Goal: Information Seeking & Learning: Compare options

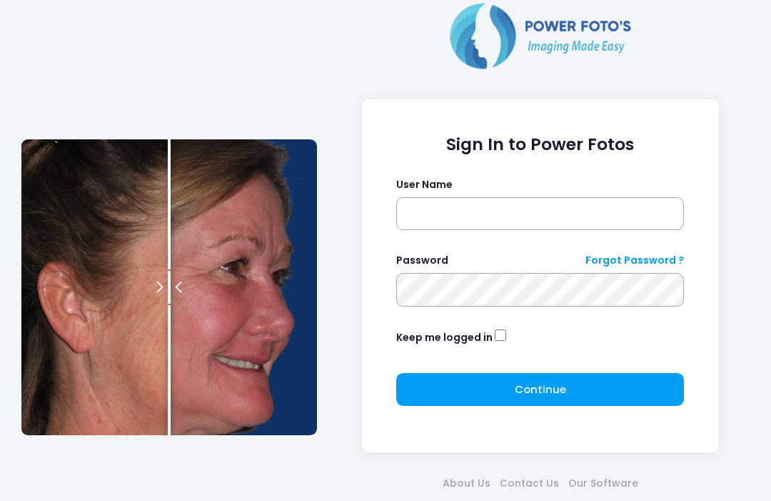
click at [532, 209] on input "text" at bounding box center [540, 213] width 288 height 33
click at [497, 214] on input "text" at bounding box center [540, 213] width 288 height 33
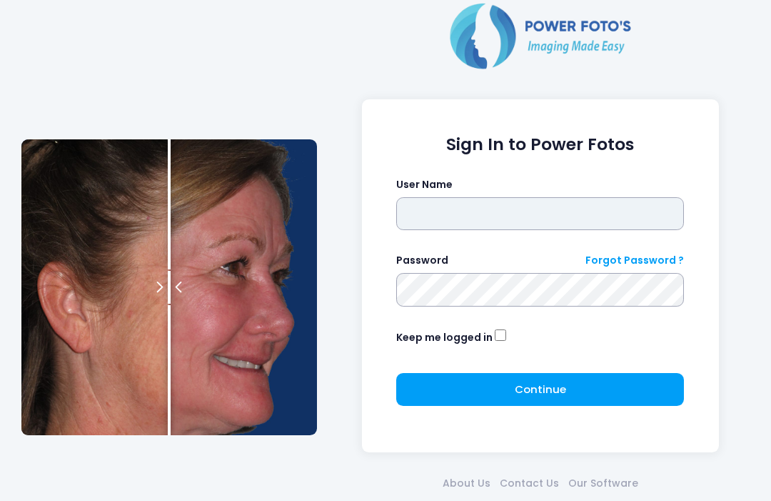
type input "**********"
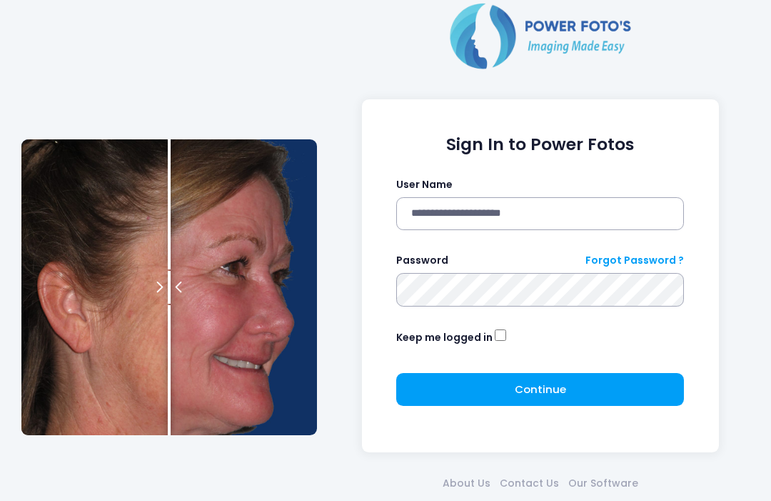
click button "submit" at bounding box center [0, 0] width 0 height 0
click at [553, 391] on span "Continue" at bounding box center [540, 388] width 51 height 15
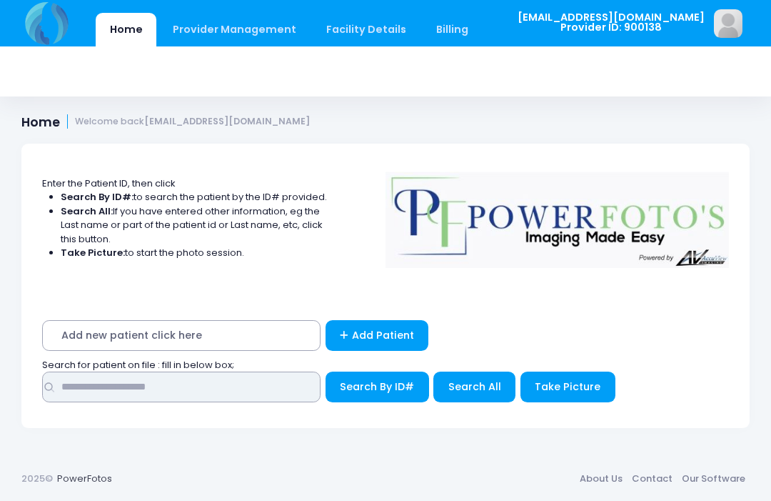
click at [156, 396] on input "text" at bounding box center [181, 386] width 279 height 31
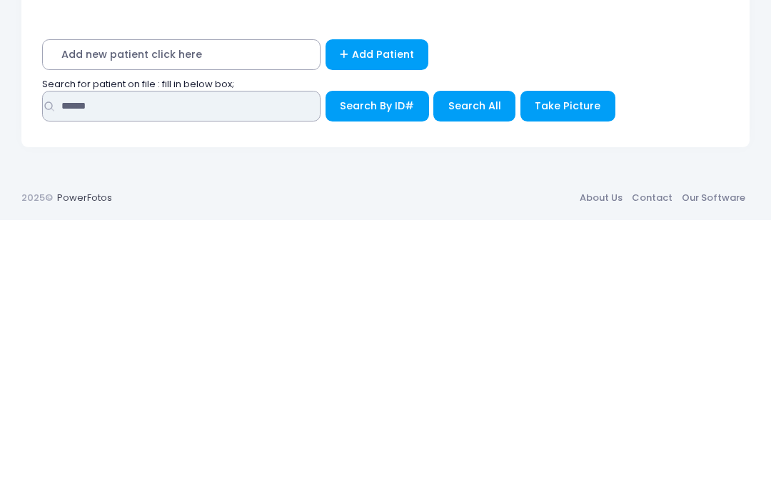
type input "******"
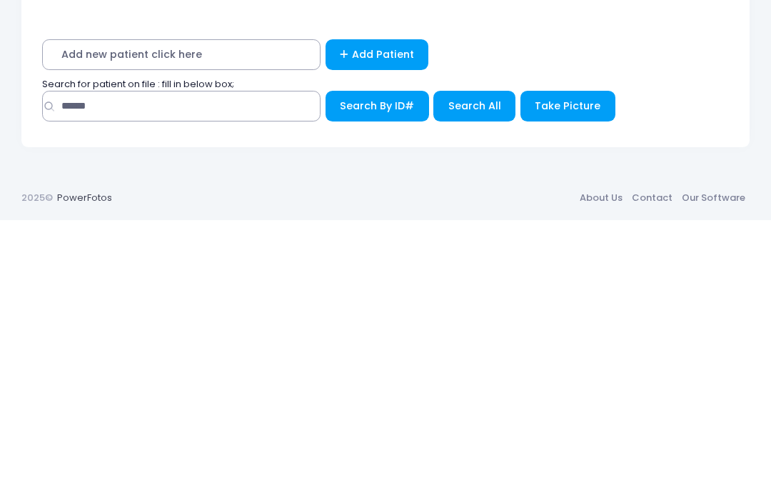
click at [473, 379] on span "Search All" at bounding box center [474, 386] width 53 height 14
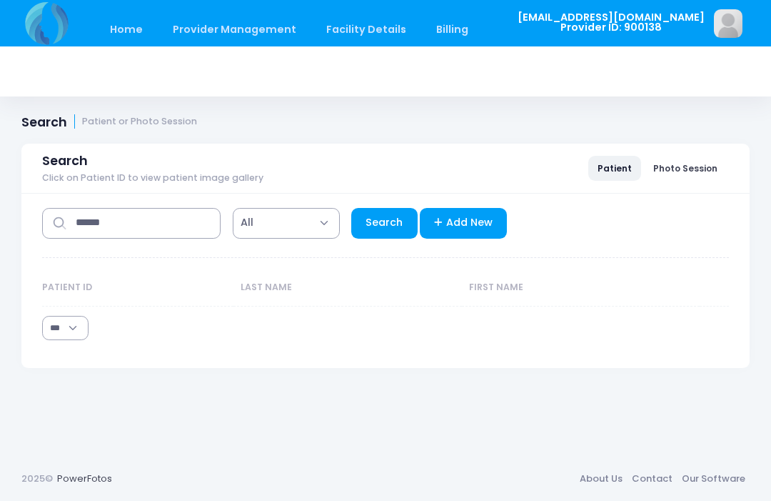
select select "***"
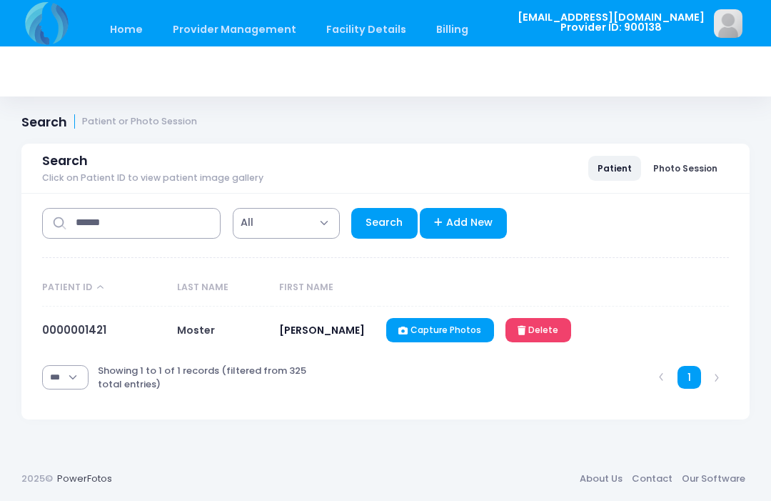
click at [66, 328] on link "0000001421" at bounding box center [74, 329] width 64 height 15
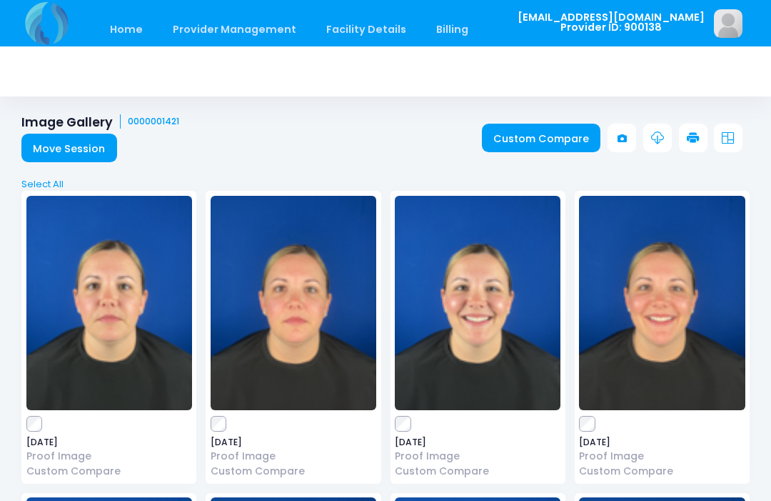
click at [541, 125] on link "Custom Compare" at bounding box center [541, 138] width 119 height 29
click at [551, 129] on link "Custom Compare" at bounding box center [541, 138] width 119 height 29
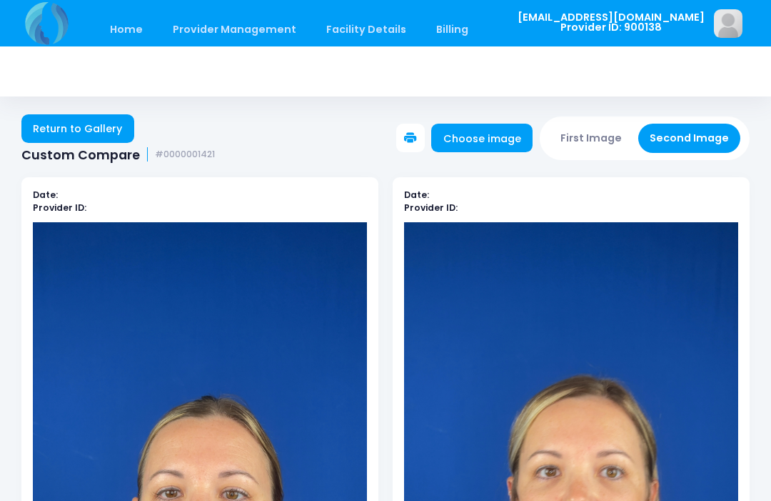
click at [598, 130] on button "First Image" at bounding box center [591, 138] width 85 height 29
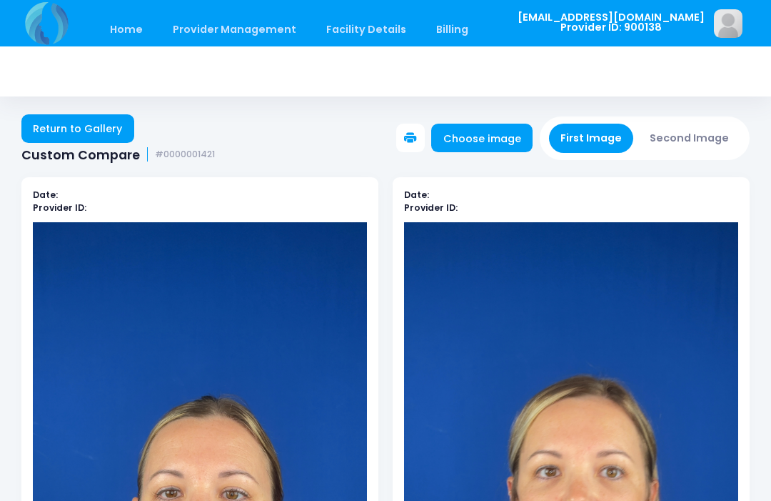
click at [499, 138] on link "Choose image" at bounding box center [481, 138] width 101 height 29
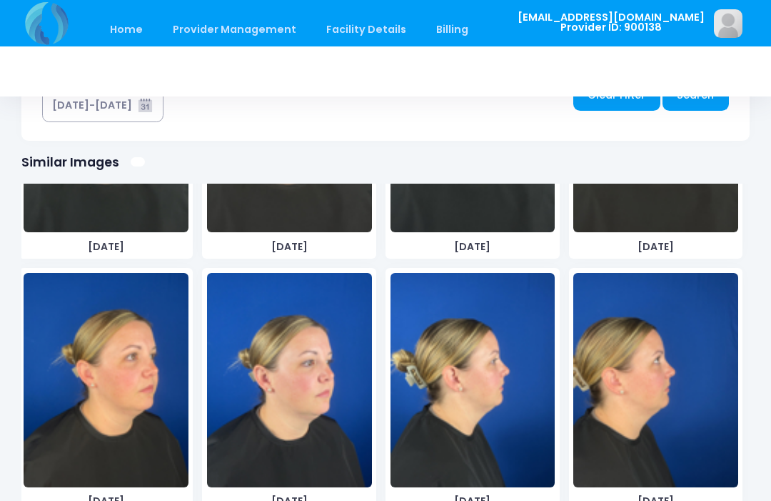
scroll to position [470, 0]
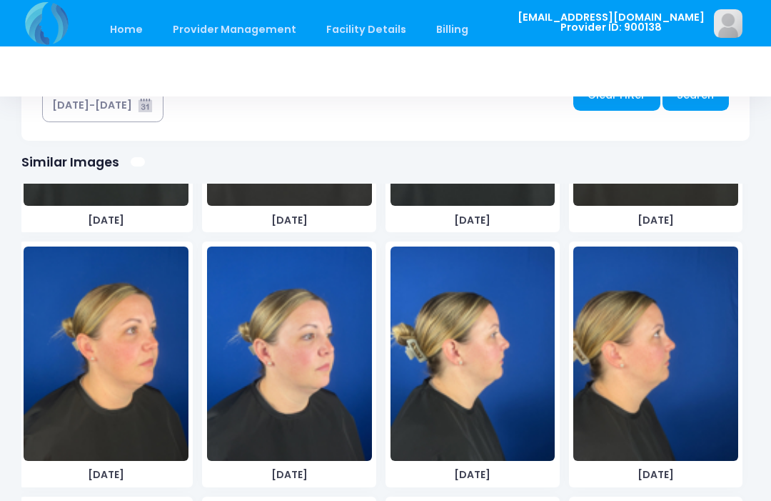
click at [129, 433] on img at bounding box center [106, 353] width 165 height 214
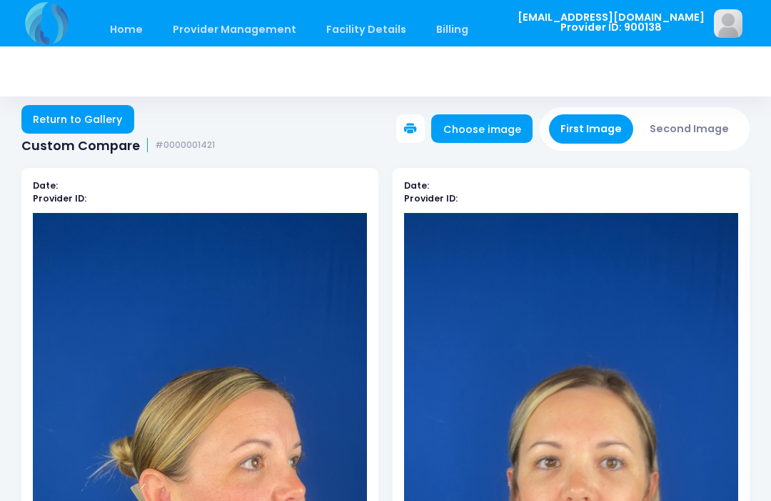
scroll to position [6, 0]
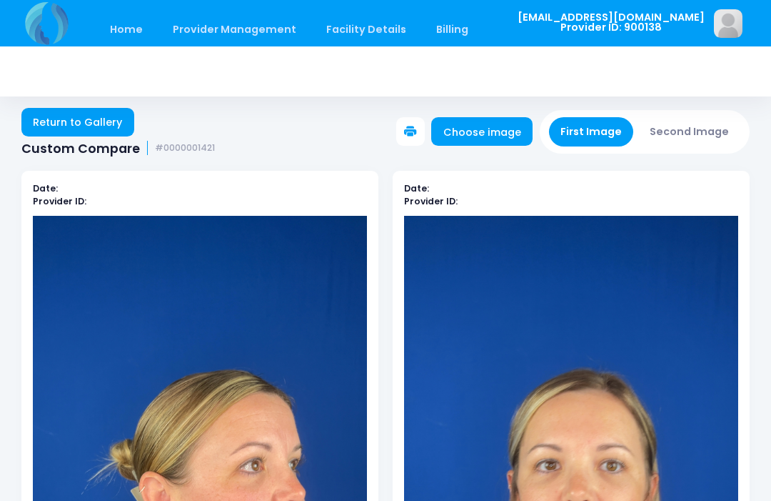
click at [709, 129] on button "Second Image" at bounding box center [689, 131] width 103 height 29
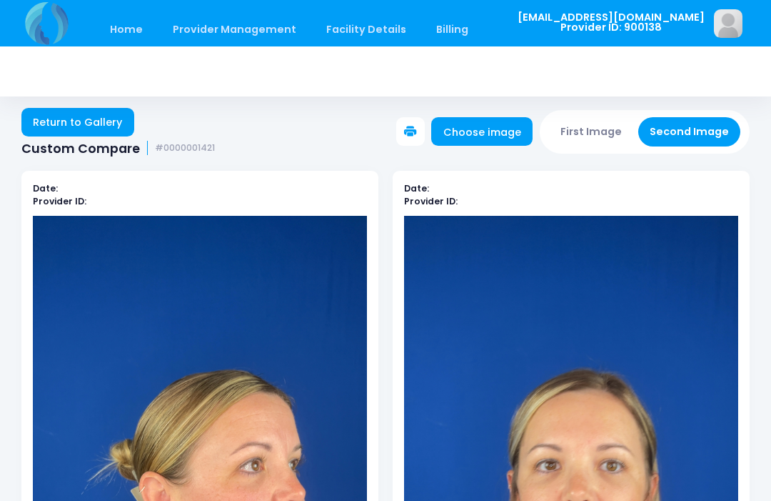
click at [487, 137] on link "Choose image" at bounding box center [481, 131] width 101 height 29
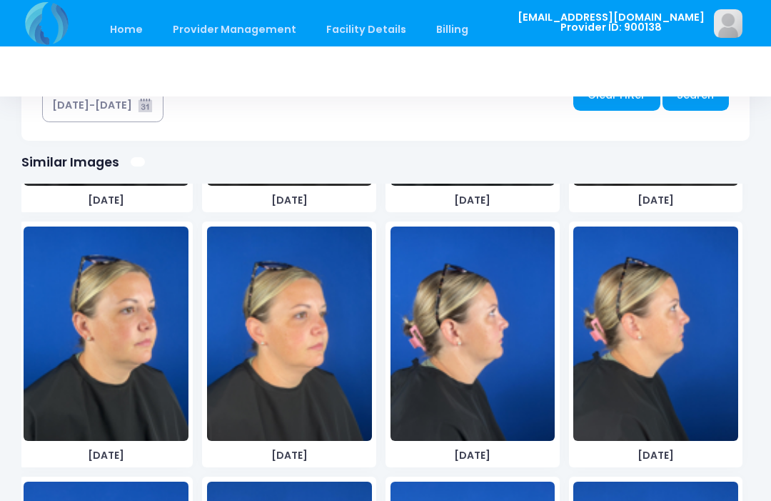
scroll to position [1255, 0]
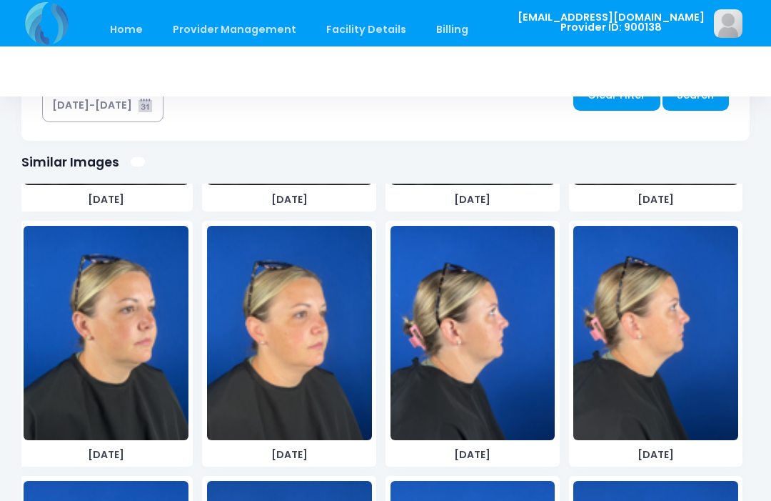
click at [316, 409] on img at bounding box center [289, 333] width 165 height 214
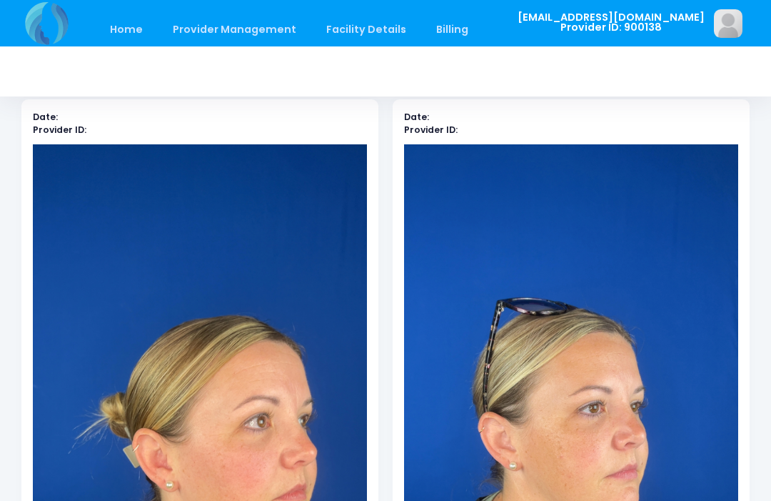
scroll to position [0, 0]
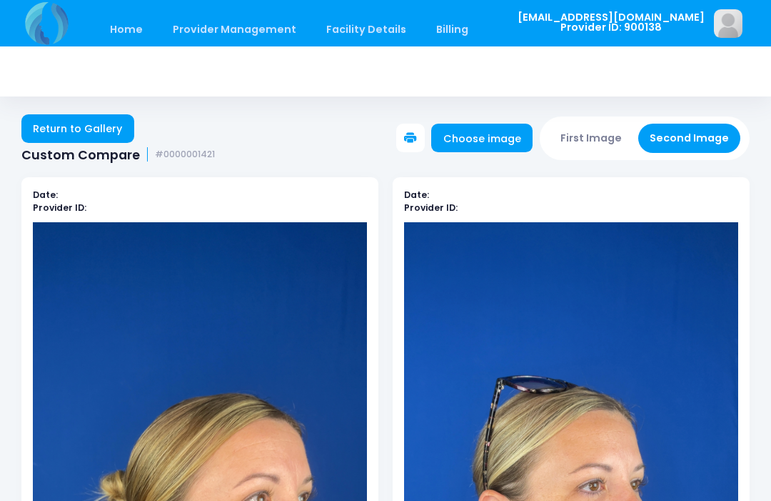
click at [603, 133] on button "First Image" at bounding box center [591, 138] width 85 height 29
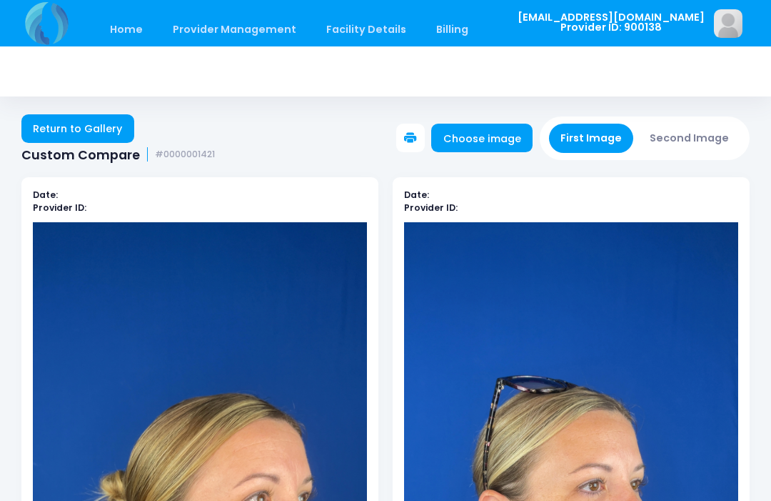
click at [508, 134] on link "Choose image" at bounding box center [481, 138] width 101 height 29
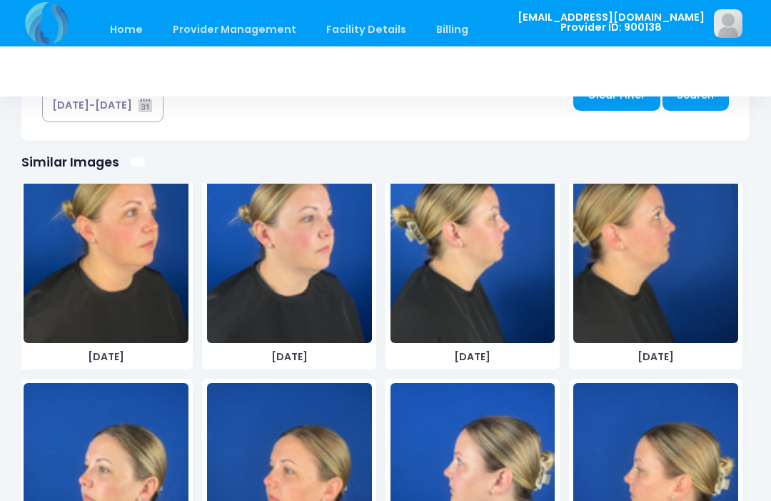
scroll to position [588, 0]
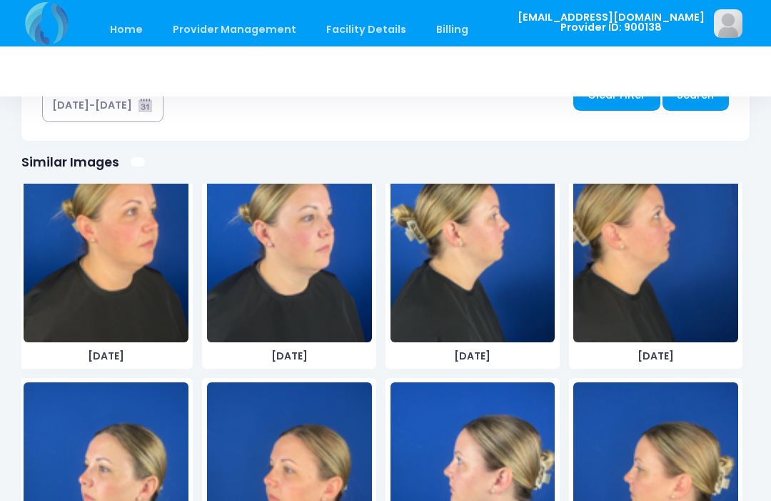
click at [684, 296] on img at bounding box center [655, 235] width 165 height 214
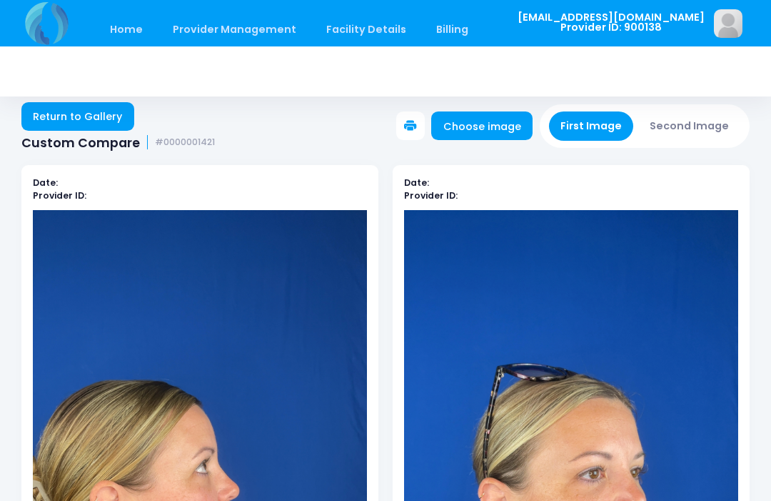
scroll to position [11, 0]
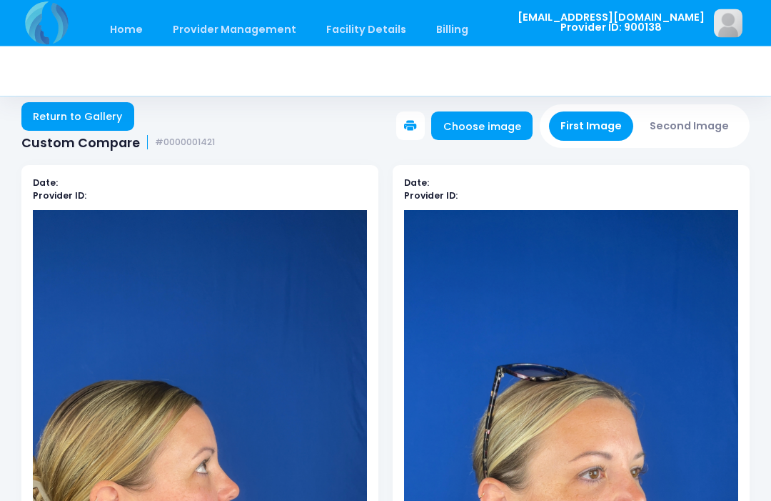
click at [702, 123] on button "Second Image" at bounding box center [689, 126] width 103 height 29
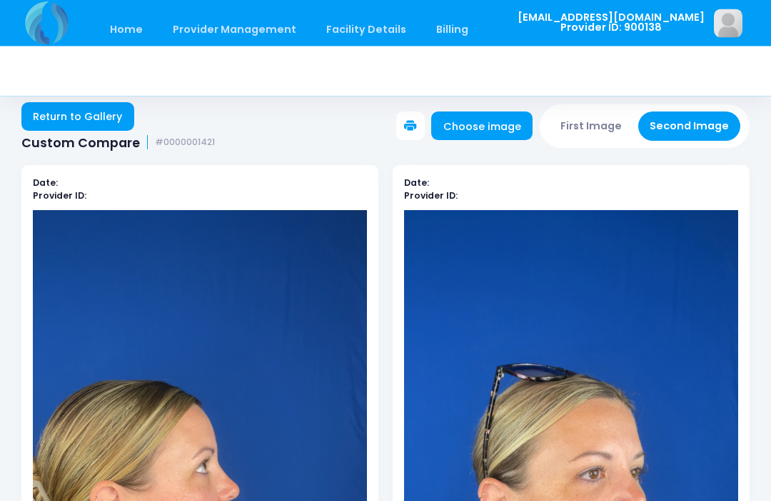
click at [513, 115] on link "Choose image" at bounding box center [481, 126] width 101 height 29
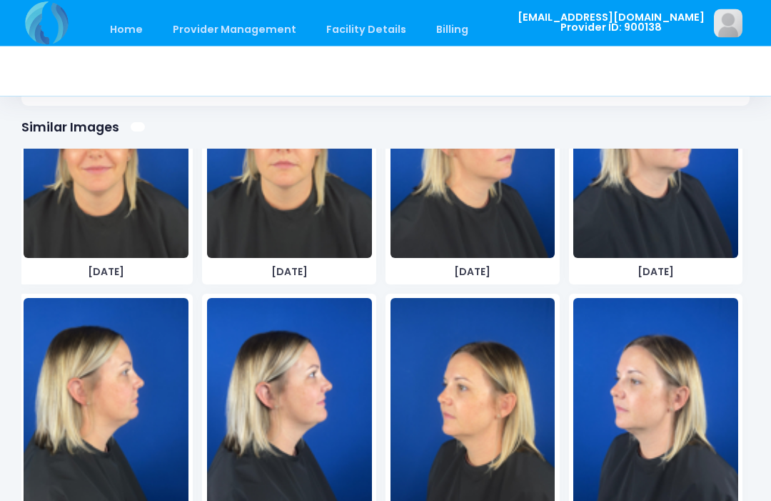
scroll to position [3196, 0]
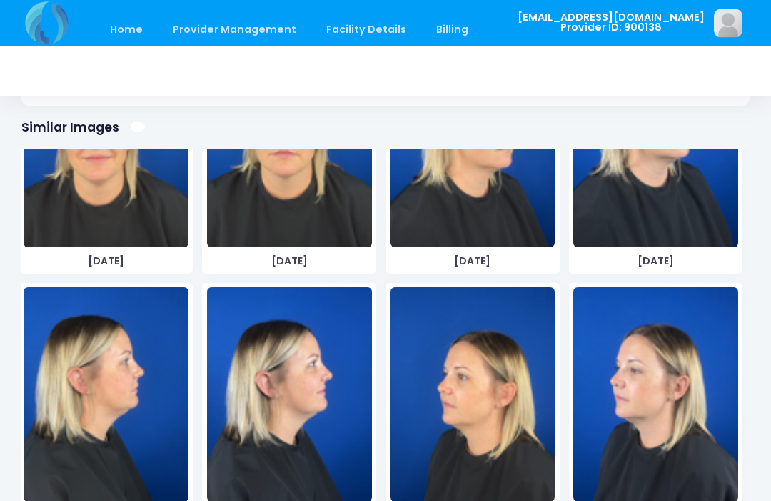
click at [136, 435] on img at bounding box center [106, 395] width 165 height 214
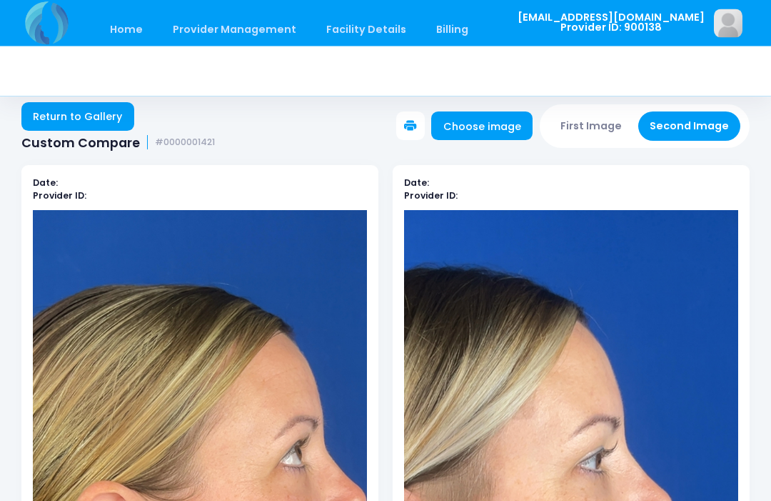
scroll to position [0, 0]
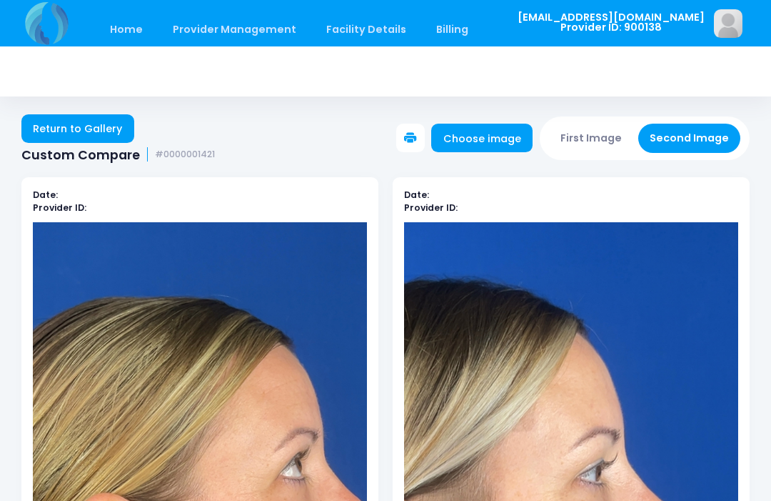
click at [604, 139] on button "First Image" at bounding box center [591, 138] width 85 height 29
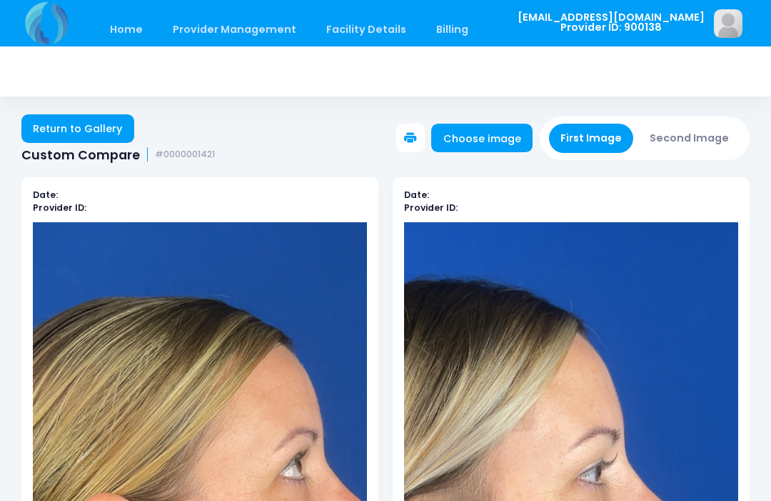
click at [606, 131] on button "First Image" at bounding box center [591, 138] width 85 height 29
click at [505, 138] on link "Choose image" at bounding box center [481, 138] width 101 height 29
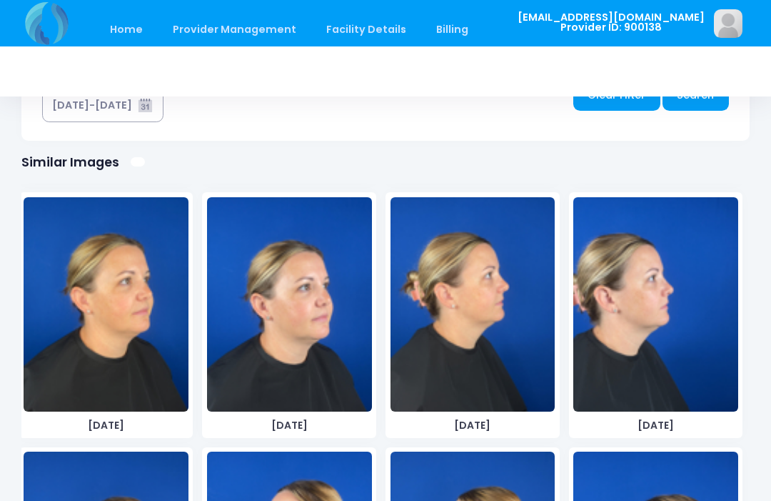
scroll to position [2302, 0]
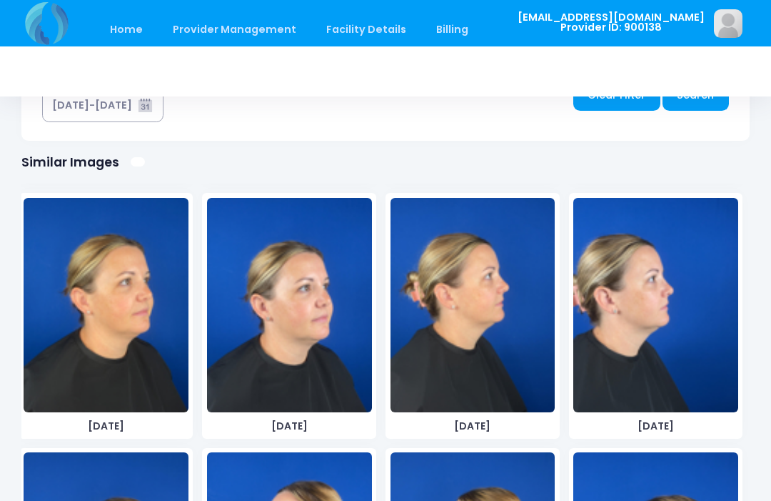
click at [689, 343] on img at bounding box center [655, 305] width 165 height 214
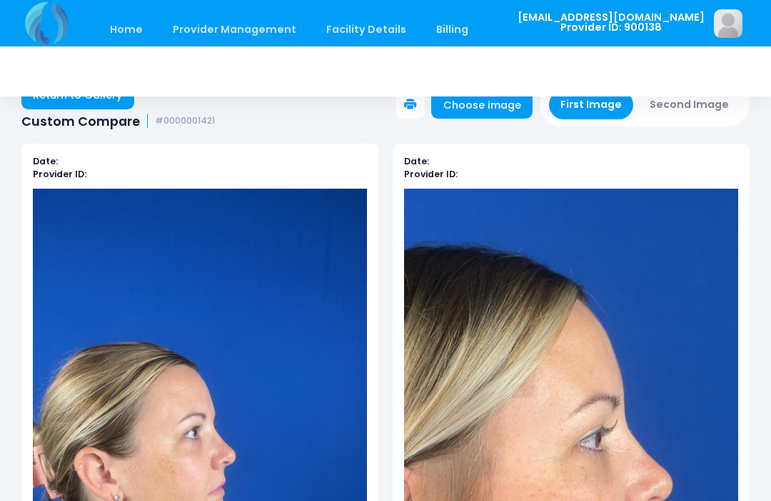
scroll to position [0, 0]
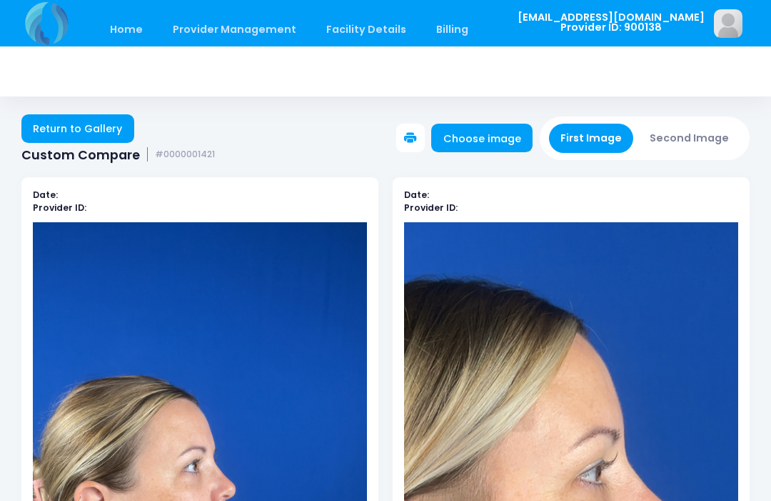
click at [698, 135] on button "Second Image" at bounding box center [689, 138] width 103 height 29
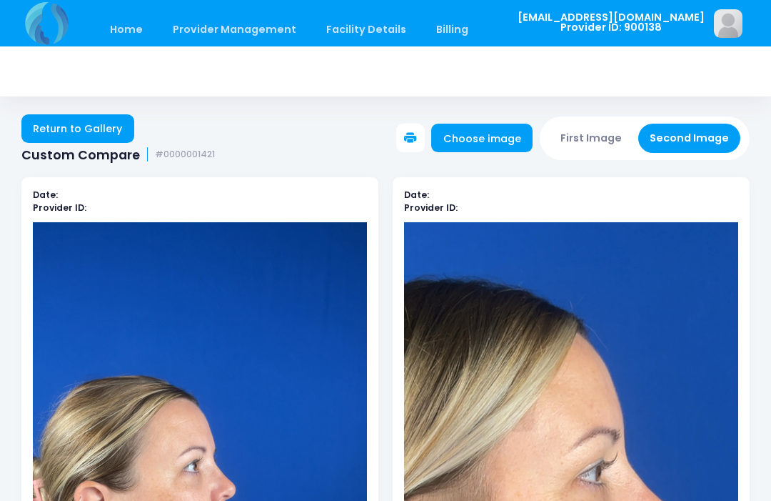
click at [498, 126] on link "Choose image" at bounding box center [481, 138] width 101 height 29
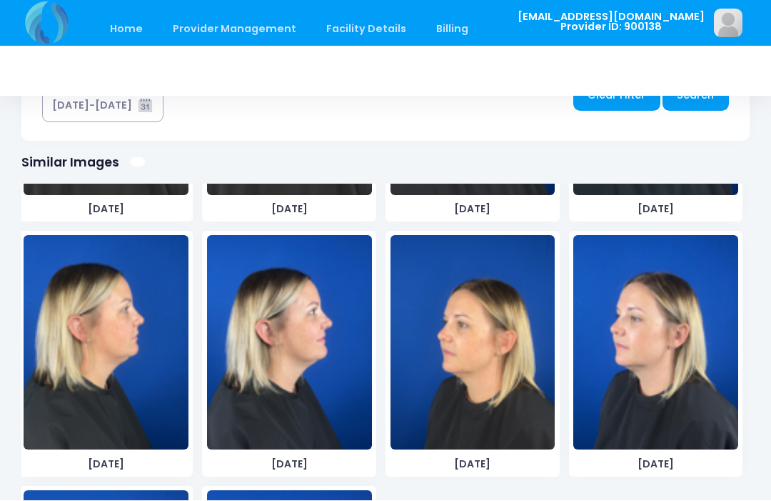
scroll to position [3278, 0]
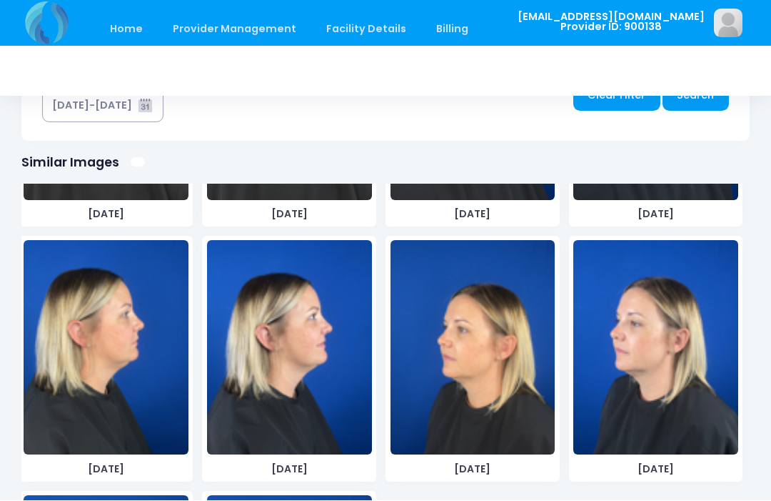
click at [321, 401] on img at bounding box center [289, 348] width 165 height 214
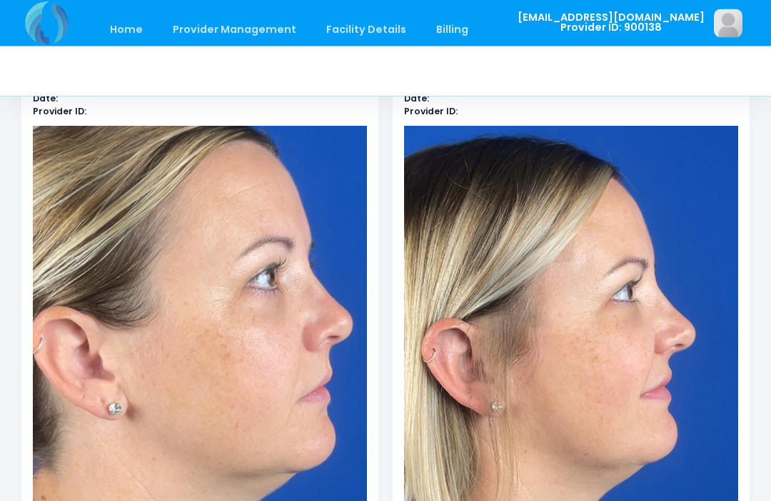
scroll to position [0, 0]
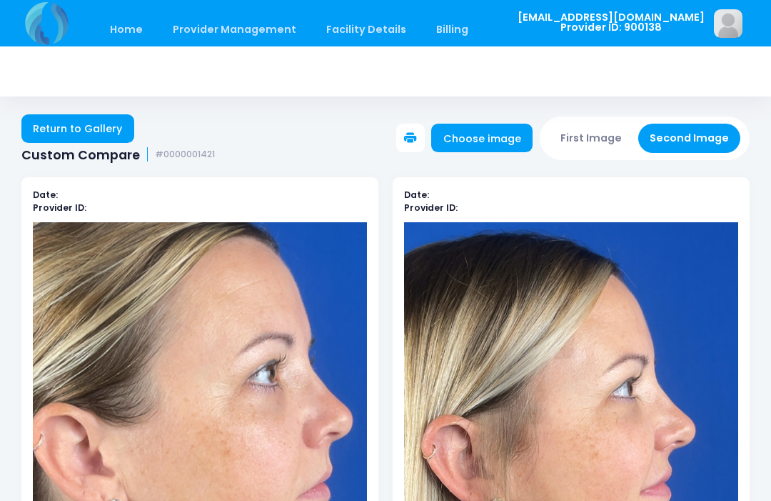
click at [597, 135] on button "First Image" at bounding box center [591, 138] width 85 height 29
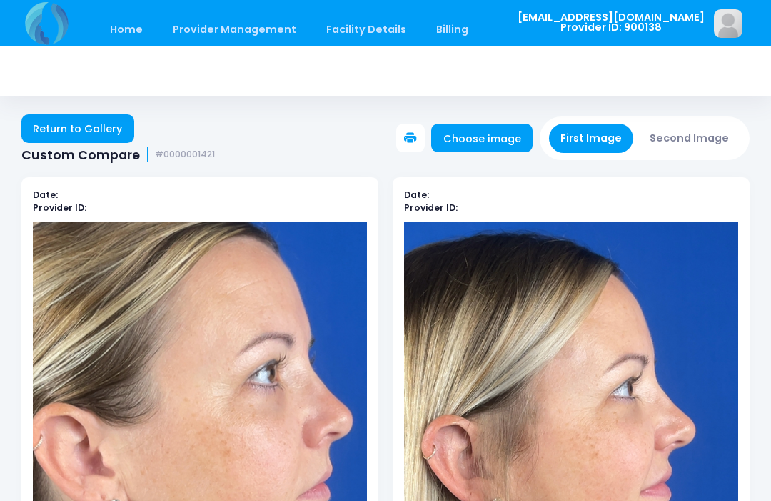
click at [589, 136] on button "First Image" at bounding box center [591, 138] width 85 height 29
click at [511, 135] on link "Choose image" at bounding box center [481, 138] width 101 height 29
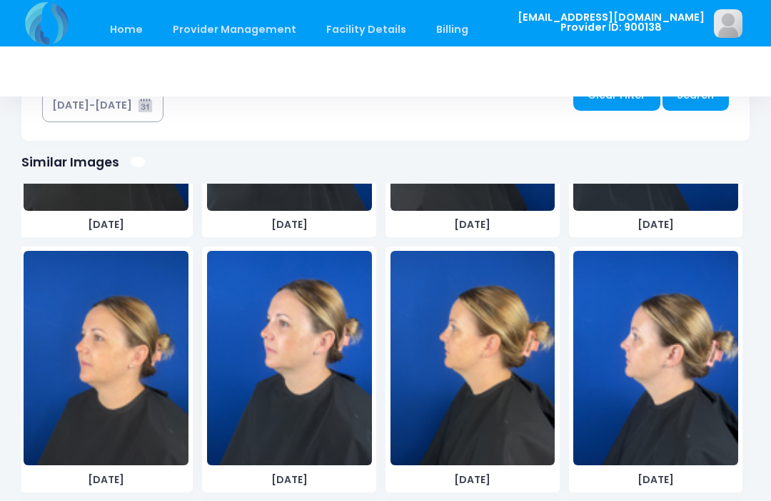
scroll to position [2502, 0]
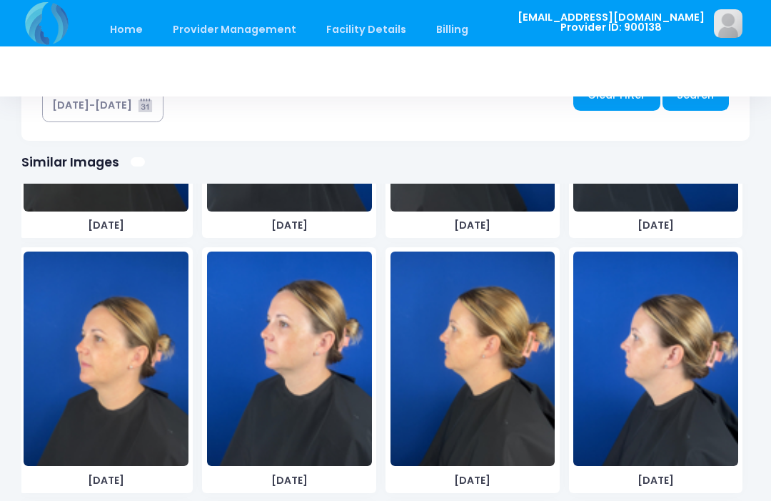
click at [316, 395] on img at bounding box center [289, 358] width 165 height 214
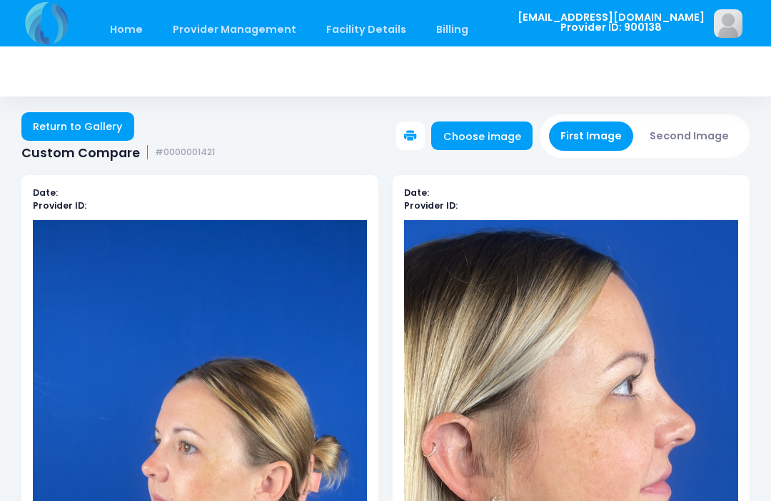
scroll to position [0, 0]
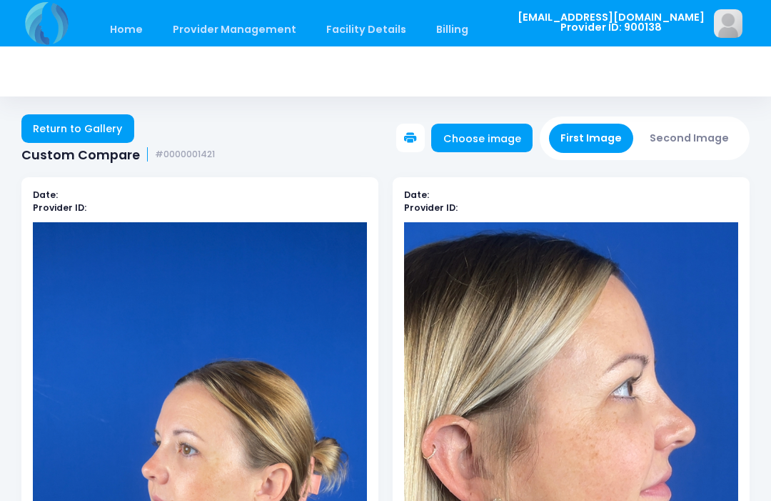
click at [703, 131] on button "Second Image" at bounding box center [689, 138] width 103 height 29
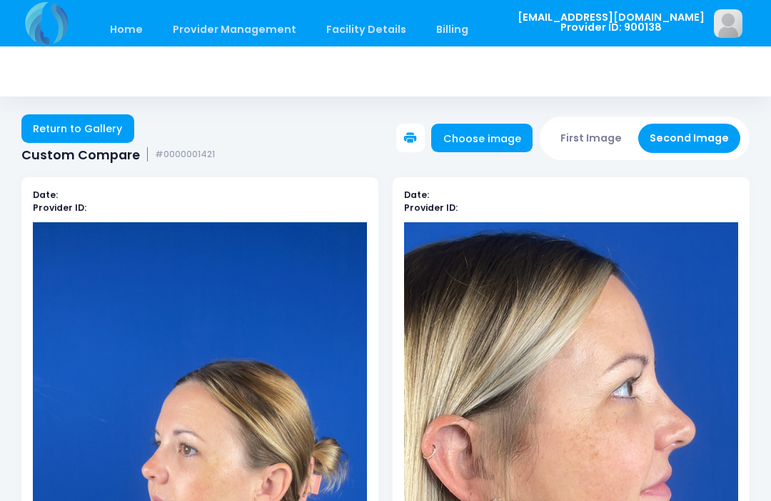
click at [697, 134] on button "Second Image" at bounding box center [689, 138] width 103 height 29
click at [508, 137] on link "Choose image" at bounding box center [481, 138] width 101 height 29
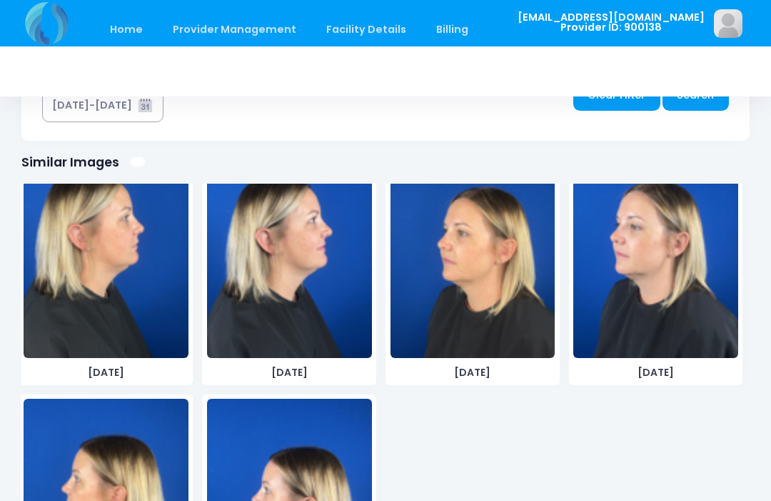
scroll to position [3375, 0]
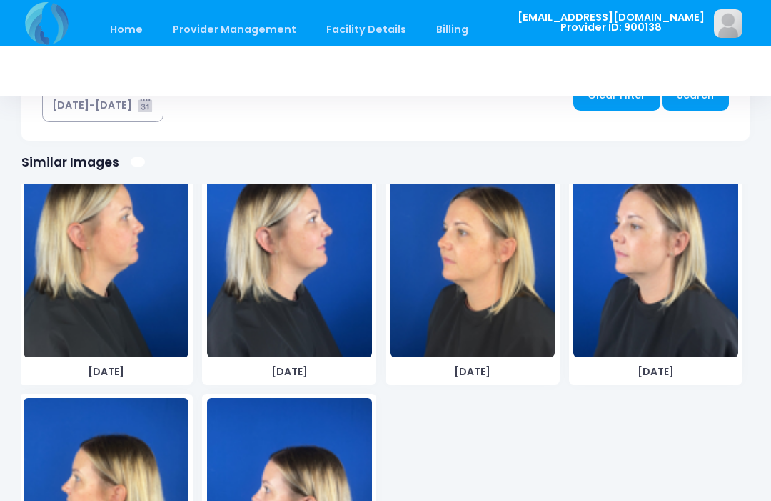
click at [687, 286] on img at bounding box center [655, 250] width 165 height 214
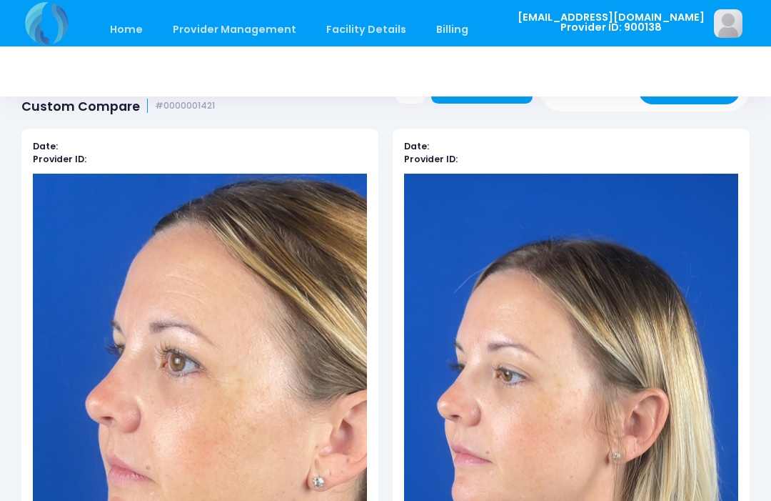
scroll to position [0, 0]
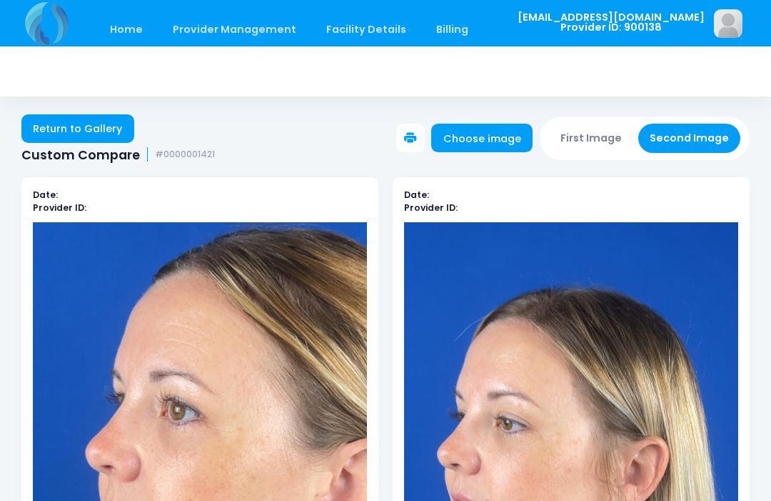
click at [493, 146] on link "Choose image" at bounding box center [481, 138] width 101 height 29
click at [597, 130] on button "First Image" at bounding box center [591, 138] width 85 height 29
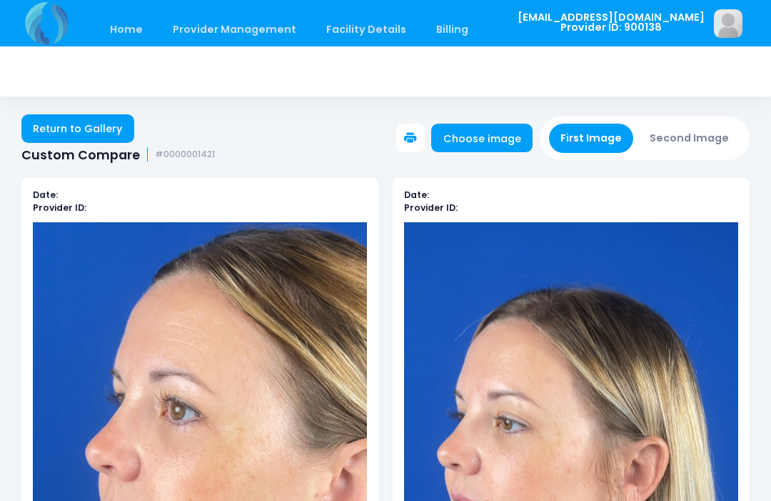
click at [501, 134] on link "Choose image" at bounding box center [481, 138] width 101 height 29
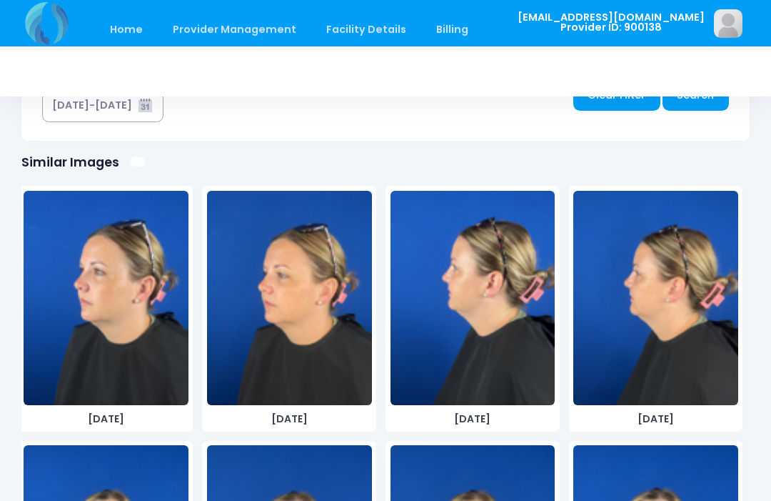
click at [508, 326] on img at bounding box center [473, 298] width 165 height 214
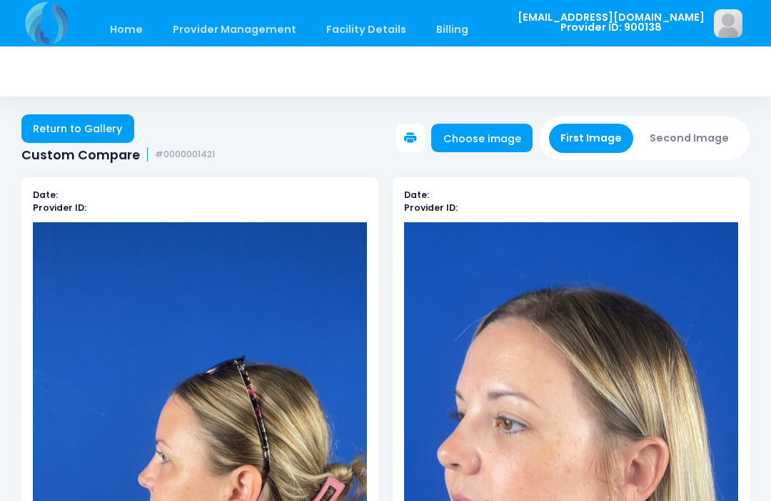
click at [692, 139] on button "Second Image" at bounding box center [689, 138] width 103 height 29
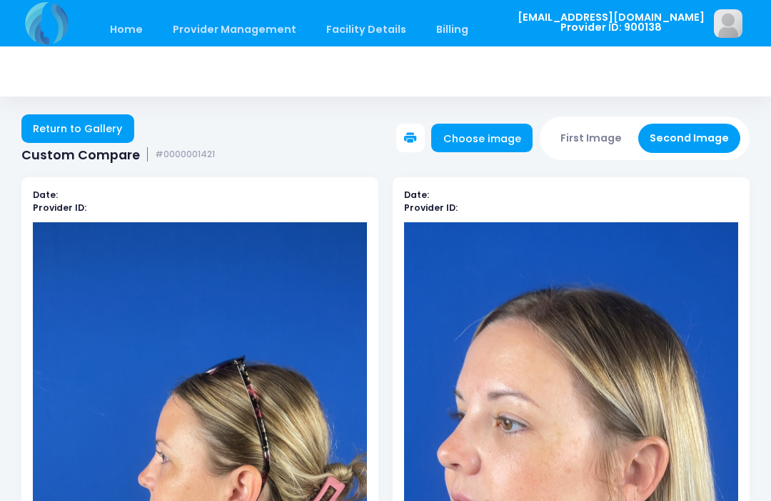
click at [487, 139] on link "Choose image" at bounding box center [481, 138] width 101 height 29
click at [583, 137] on button "First Image" at bounding box center [591, 138] width 85 height 29
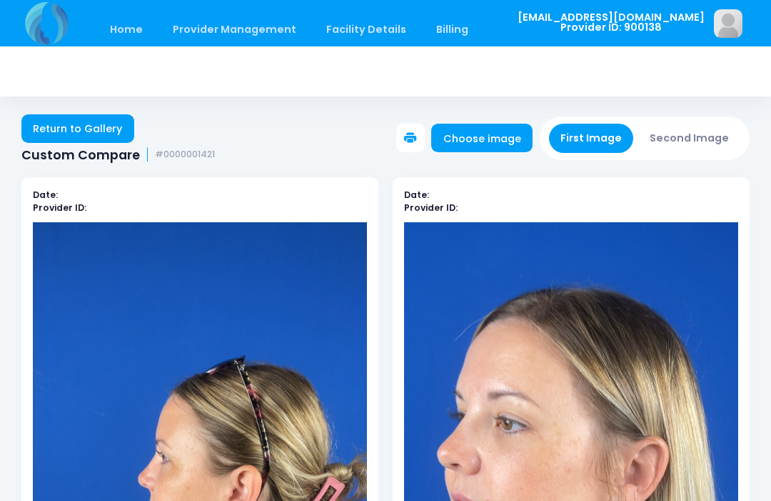
click at [595, 132] on button "First Image" at bounding box center [591, 138] width 85 height 29
click at [493, 146] on link "Choose image" at bounding box center [481, 138] width 101 height 29
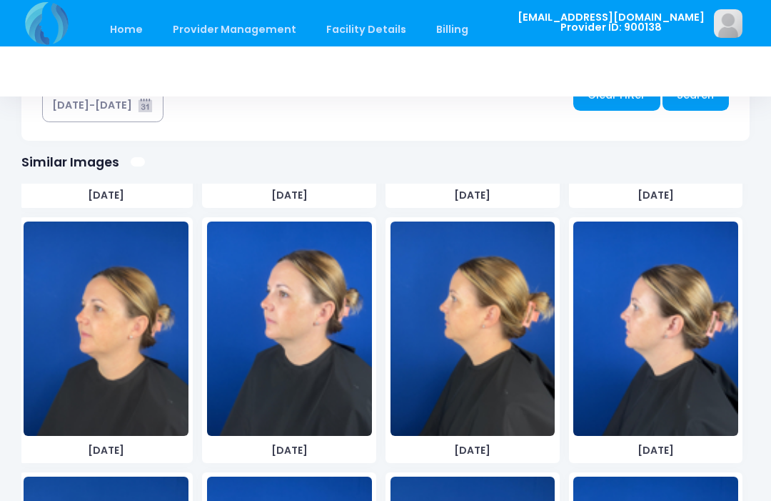
click at [683, 332] on img at bounding box center [655, 328] width 165 height 214
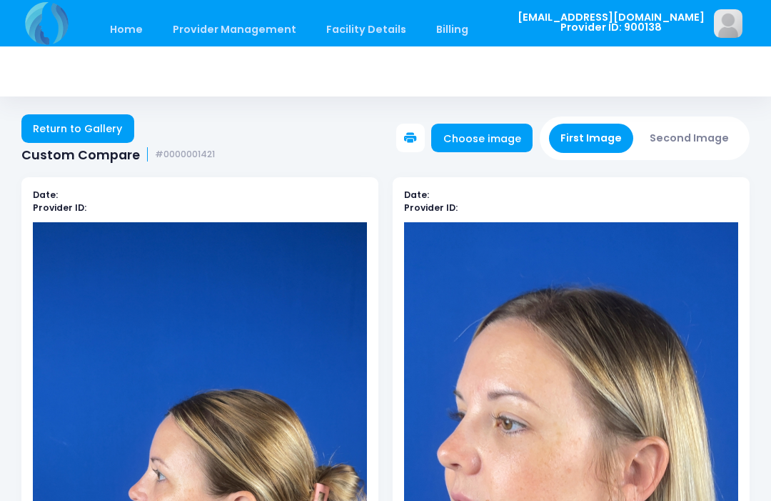
click at [691, 138] on button "Second Image" at bounding box center [689, 138] width 103 height 29
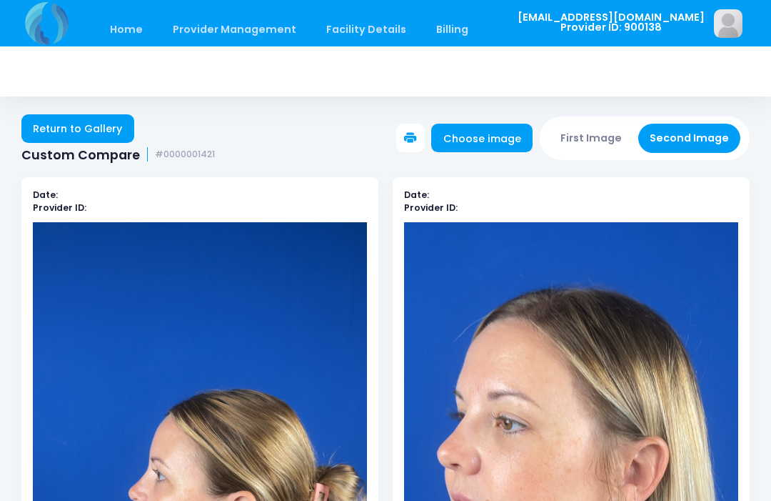
click at [506, 134] on link "Choose image" at bounding box center [481, 138] width 101 height 29
click at [490, 132] on link "Choose image" at bounding box center [481, 138] width 101 height 29
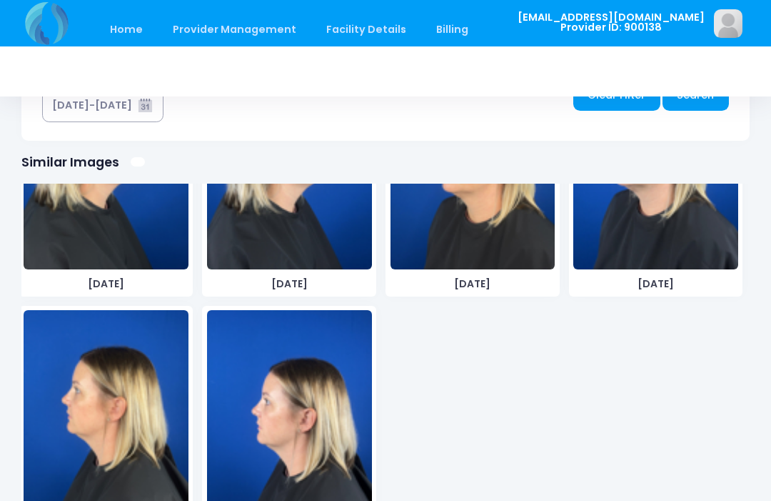
click at [321, 420] on img at bounding box center [289, 417] width 165 height 214
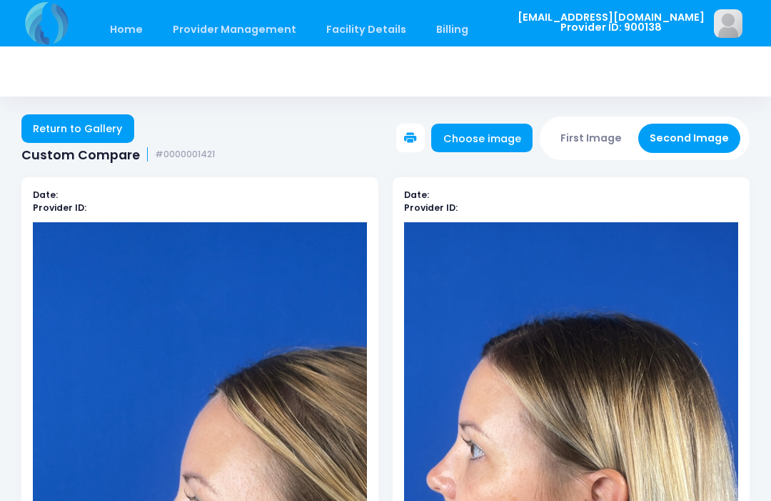
click at [587, 136] on button "First Image" at bounding box center [591, 138] width 85 height 29
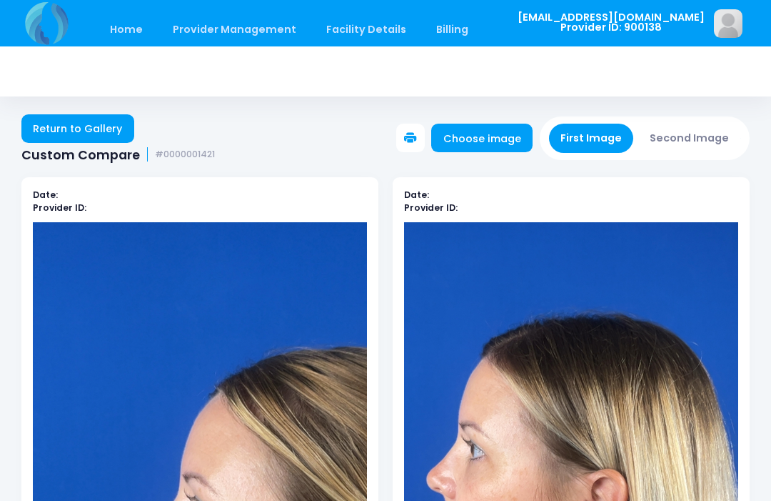
click at [506, 142] on link "Choose image" at bounding box center [481, 138] width 101 height 29
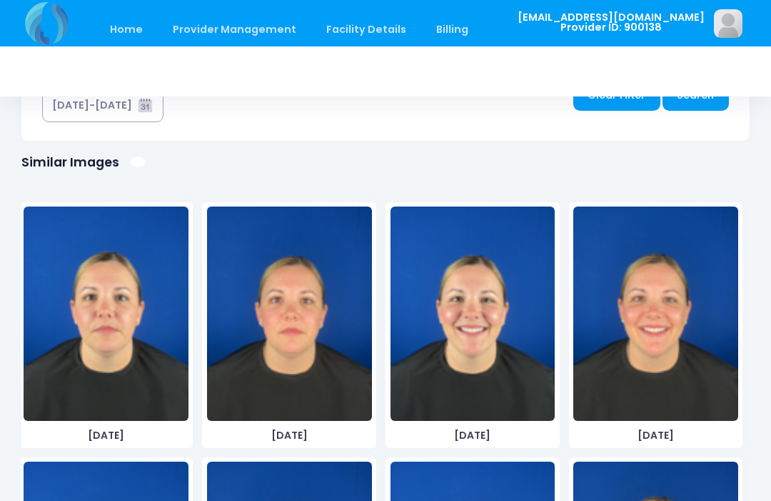
click at [161, 378] on img at bounding box center [106, 313] width 165 height 214
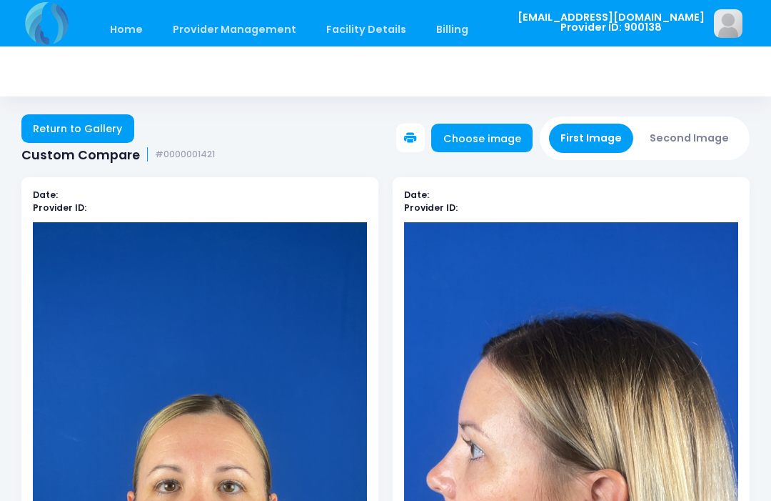
click at [683, 139] on button "Second Image" at bounding box center [689, 138] width 103 height 29
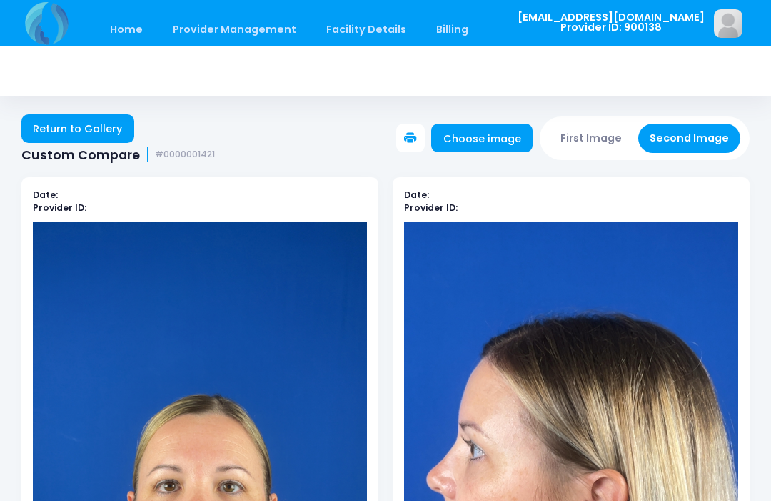
click at [495, 141] on link "Choose image" at bounding box center [481, 138] width 101 height 29
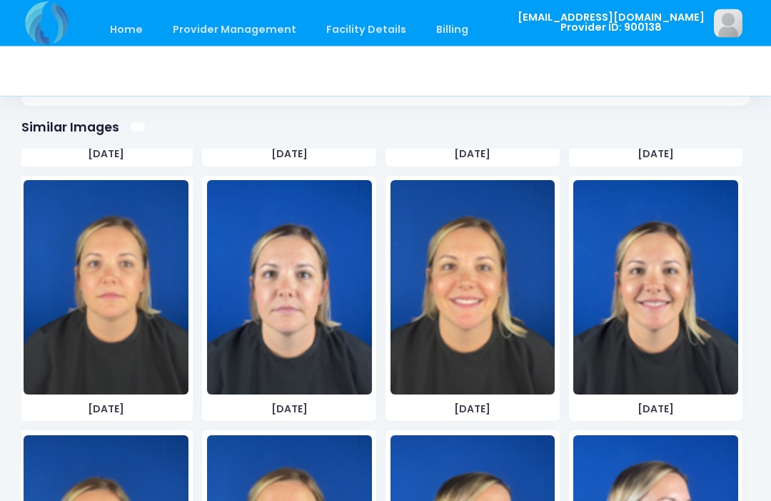
click at [156, 315] on img at bounding box center [106, 288] width 165 height 214
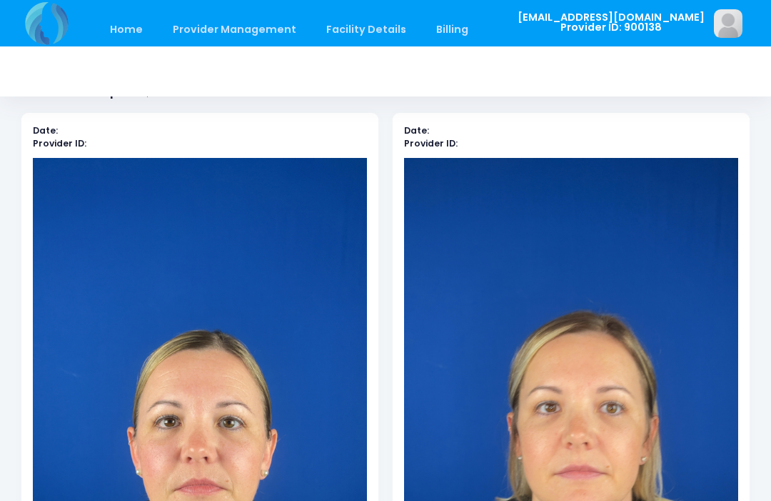
scroll to position [1, 0]
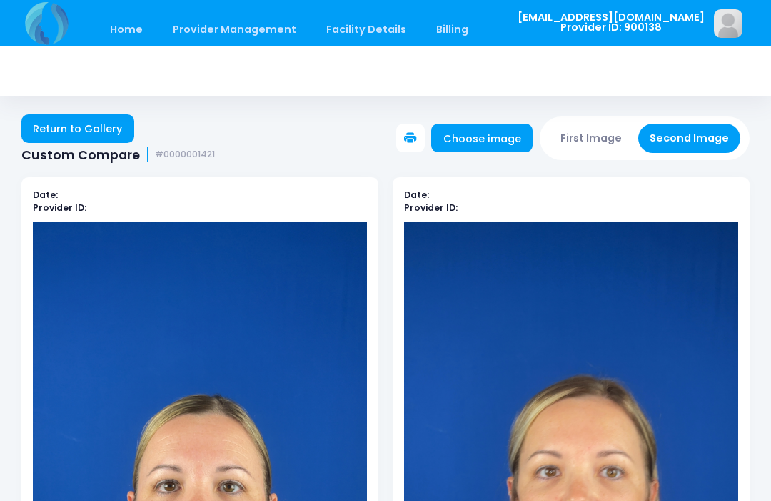
click at [488, 151] on link "Choose image" at bounding box center [481, 138] width 101 height 29
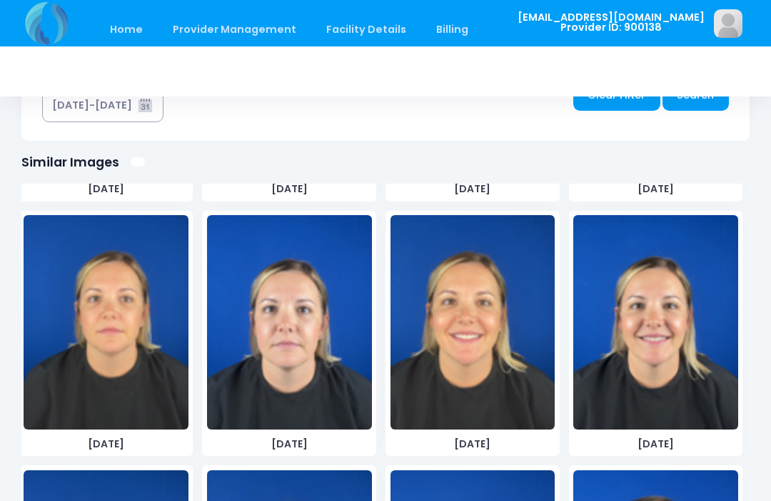
click at [311, 368] on img at bounding box center [289, 322] width 165 height 214
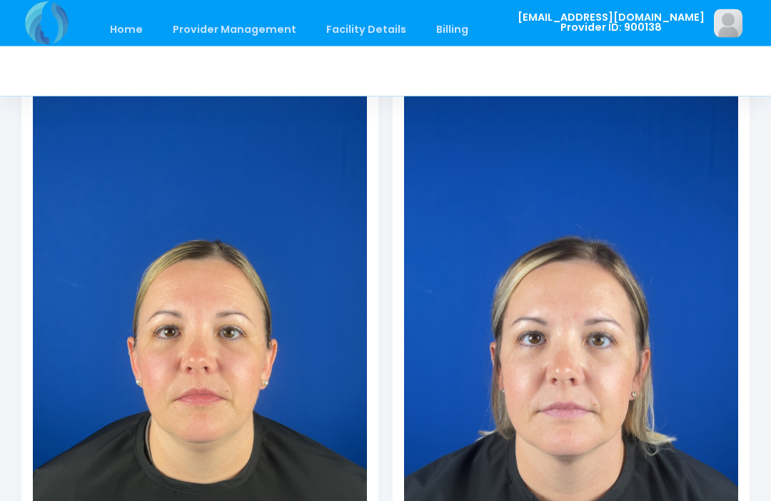
scroll to position [179, 0]
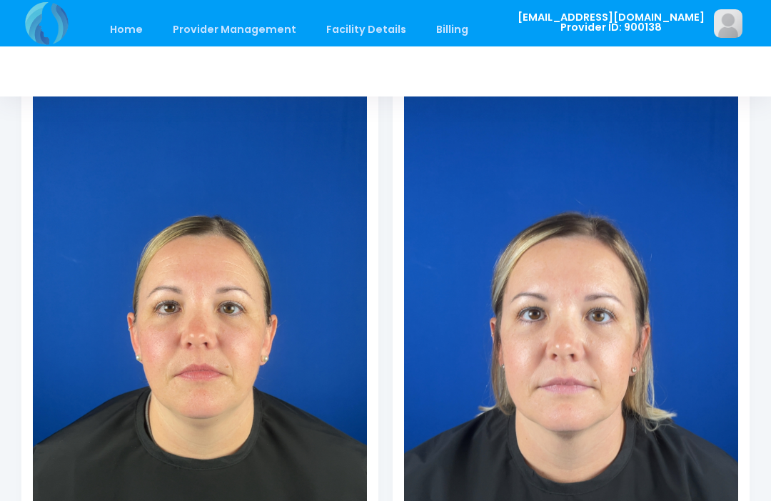
click at [402, 5] on div "Home Provider Management Provider Management Add User View Users" at bounding box center [259, 23] width 476 height 46
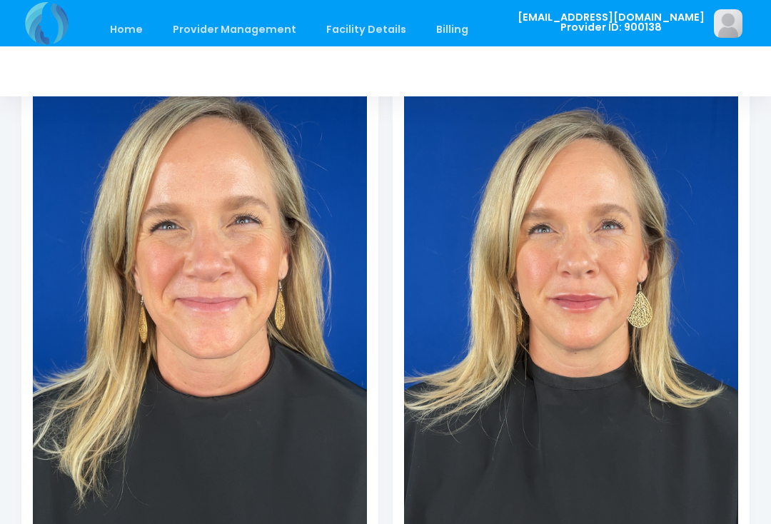
scroll to position [161, 0]
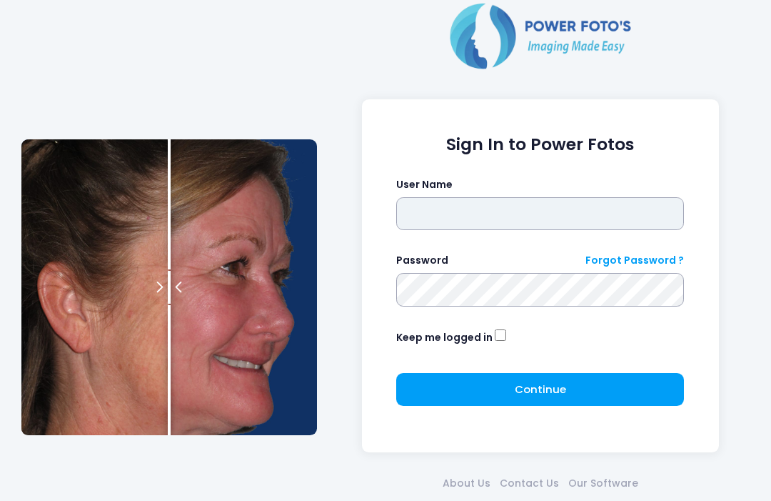
type input "**********"
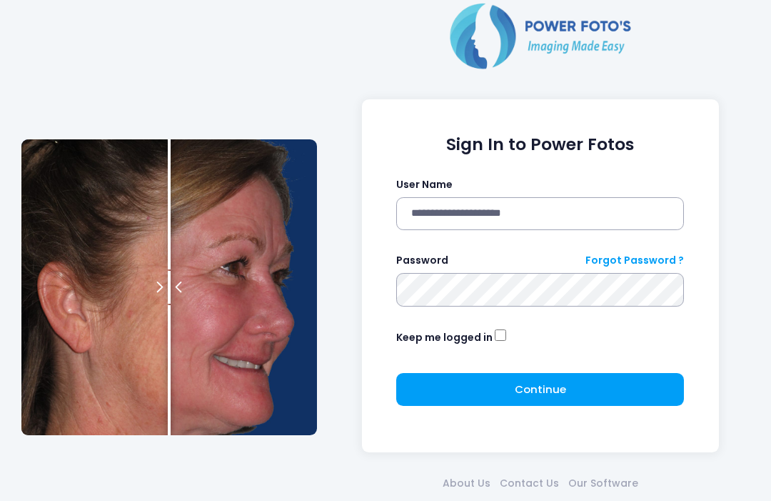
click button "submit" at bounding box center [0, 0] width 0 height 0
click at [543, 385] on span "Continue" at bounding box center [540, 388] width 51 height 15
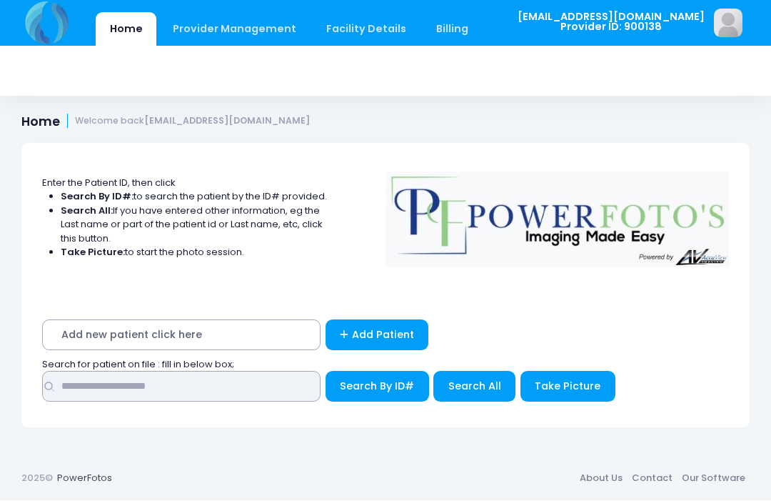
click at [233, 394] on input "text" at bounding box center [181, 386] width 279 height 31
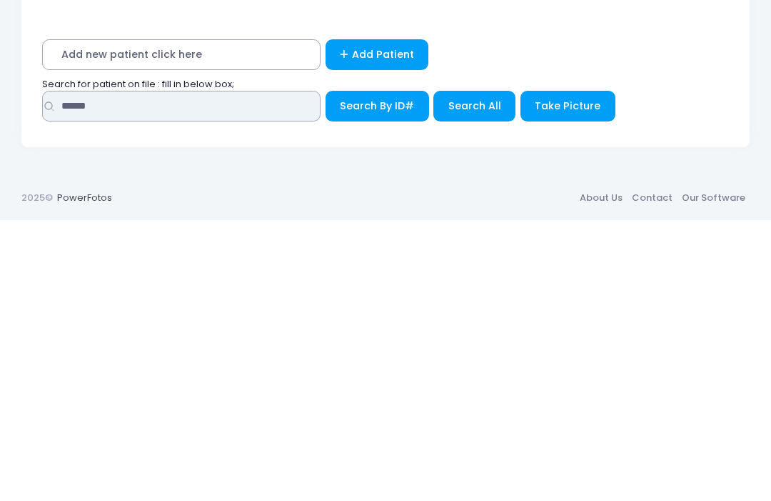
type input "******"
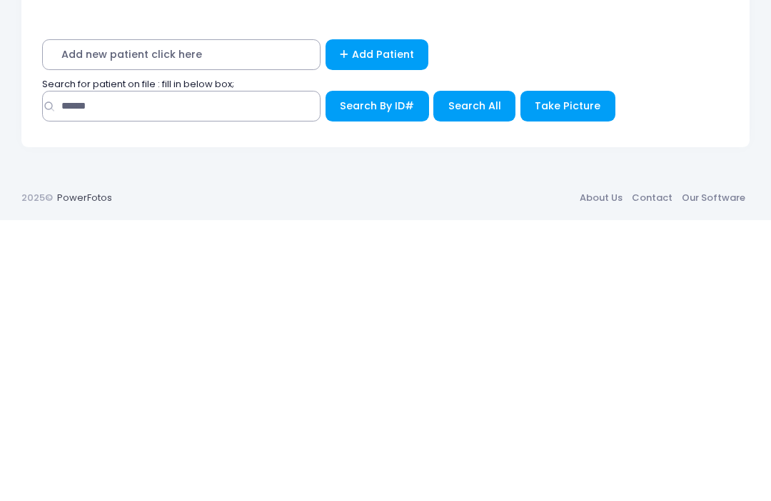
click at [476, 379] on span "Search All" at bounding box center [474, 386] width 53 height 14
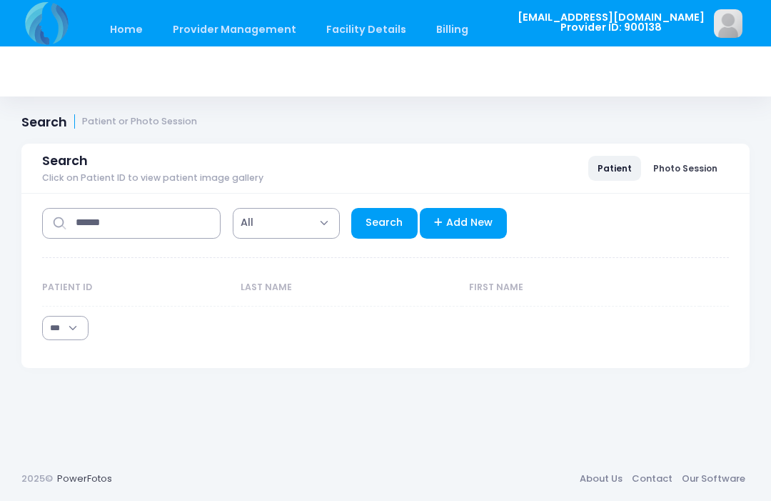
select select "***"
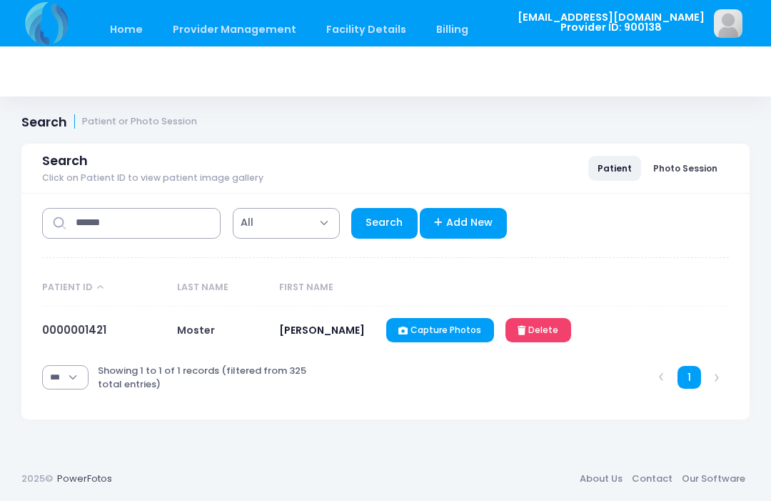
click at [79, 337] on link "0000001421" at bounding box center [74, 329] width 64 height 15
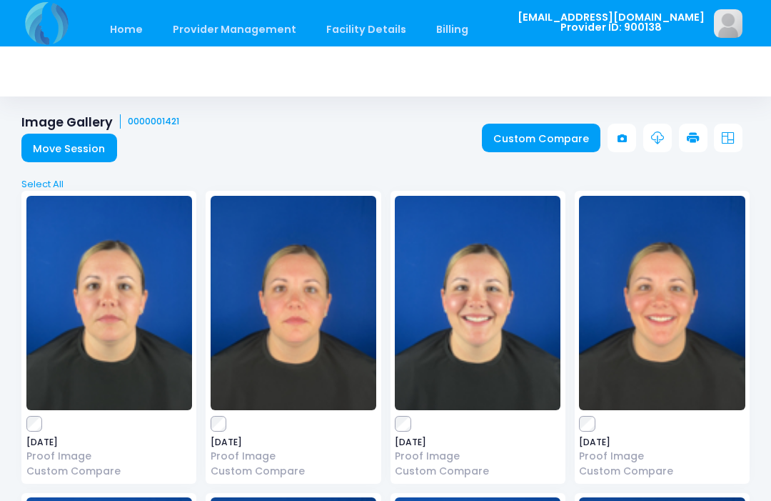
click at [538, 137] on link "Custom Compare" at bounding box center [541, 138] width 119 height 29
click at [534, 139] on link "Custom Compare" at bounding box center [541, 138] width 119 height 29
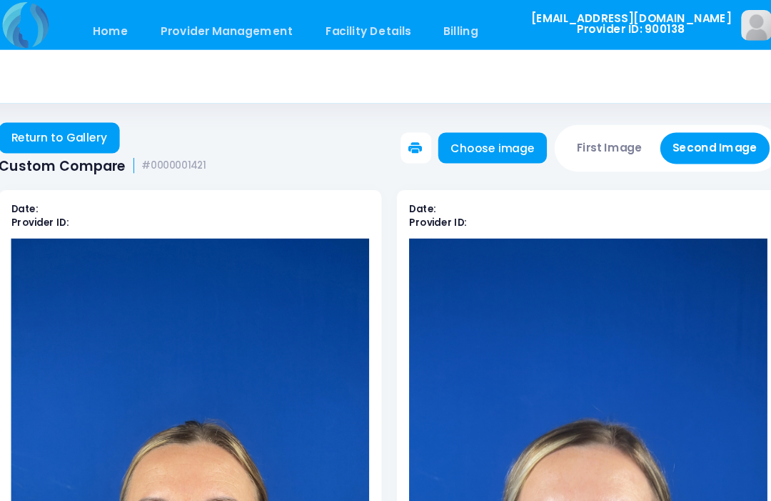
click at [580, 136] on button "First Image" at bounding box center [591, 138] width 85 height 29
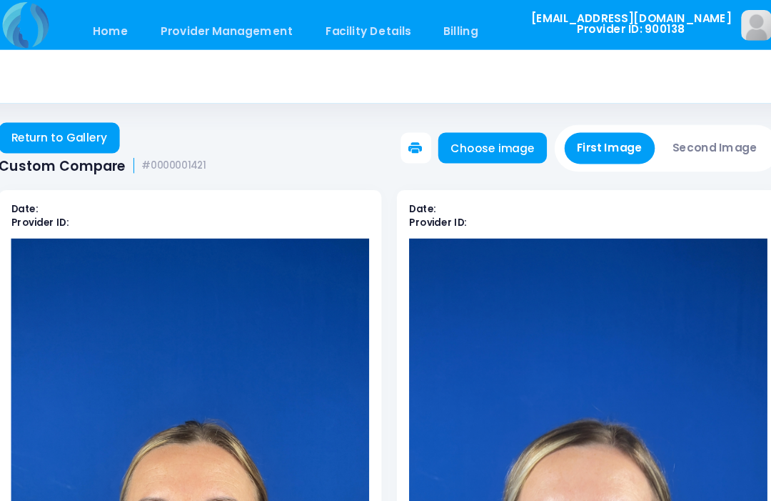
click at [457, 137] on link "Choose image" at bounding box center [481, 138] width 101 height 29
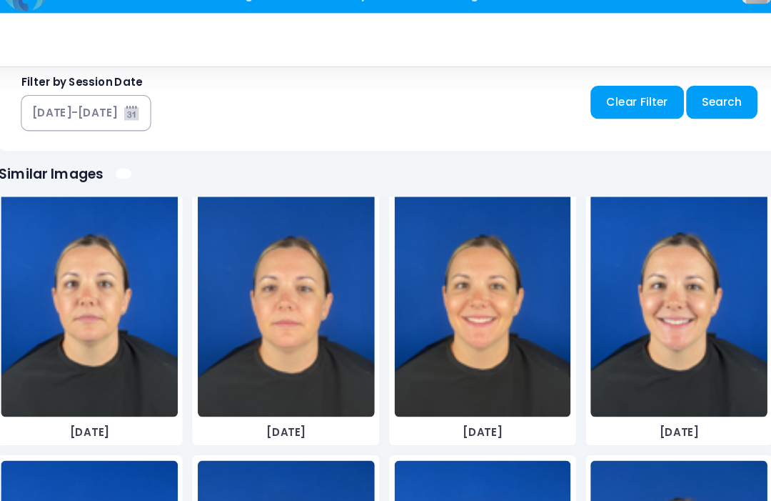
scroll to position [1817, 0]
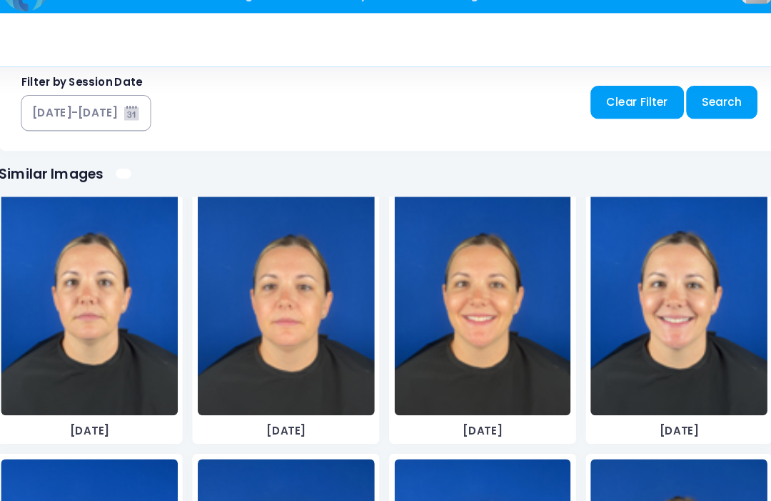
click at [84, 343] on img at bounding box center [106, 314] width 165 height 214
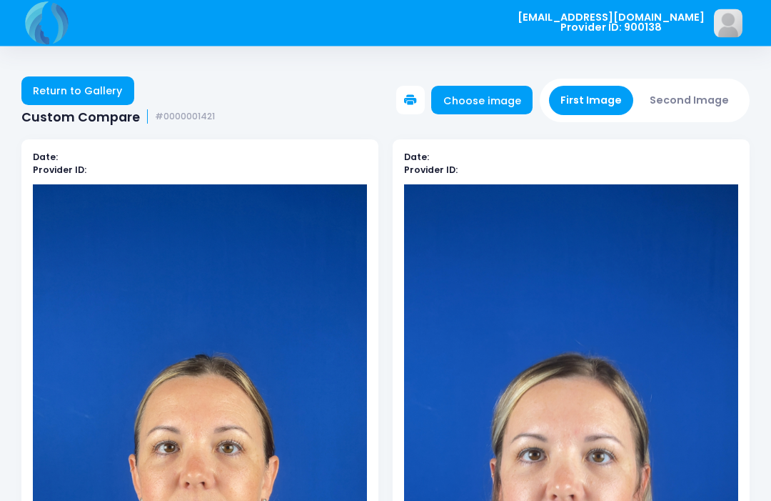
scroll to position [0, 0]
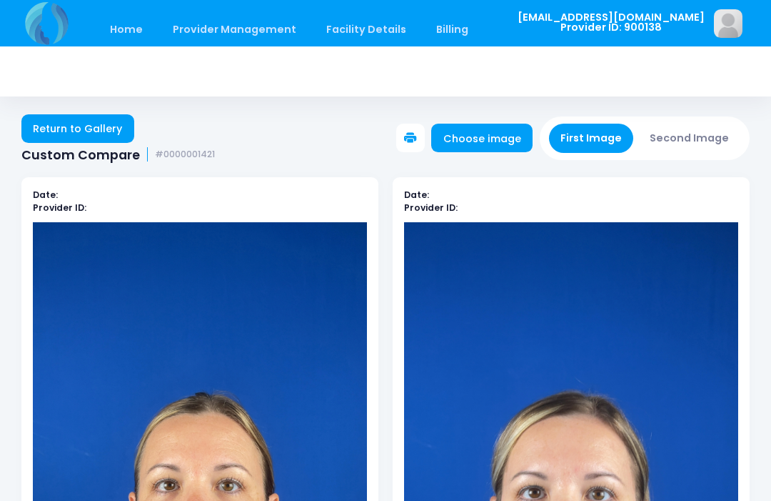
click at [511, 141] on link "Choose image" at bounding box center [481, 138] width 101 height 29
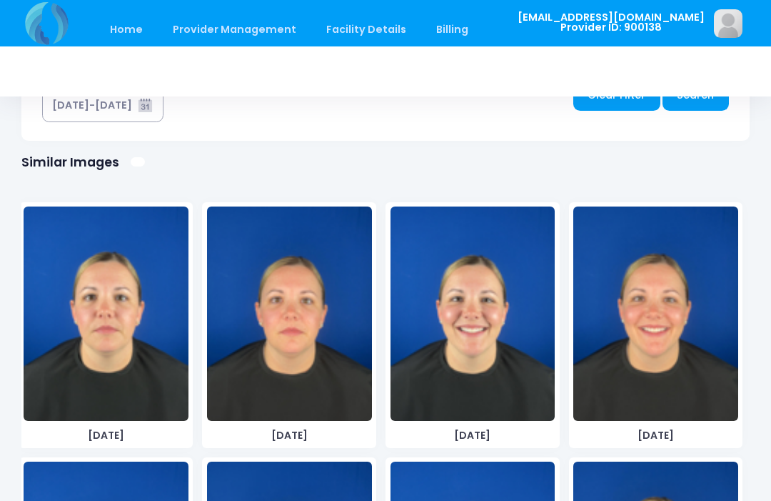
click at [294, 358] on img at bounding box center [289, 313] width 165 height 214
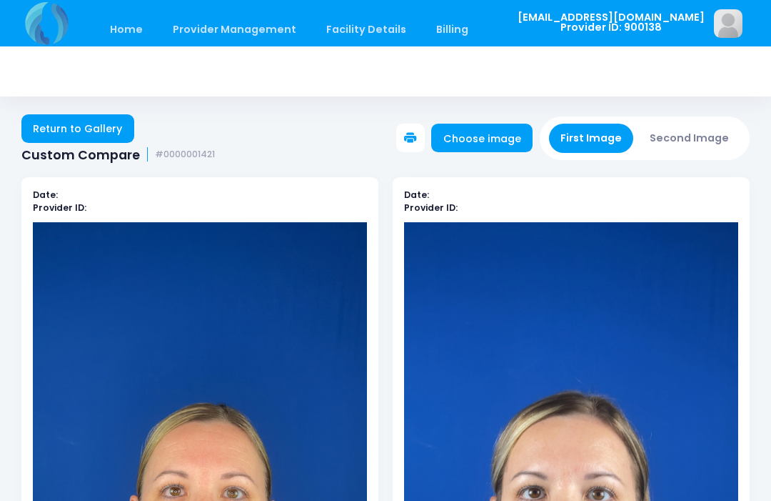
click at [699, 130] on button "Second Image" at bounding box center [689, 138] width 103 height 29
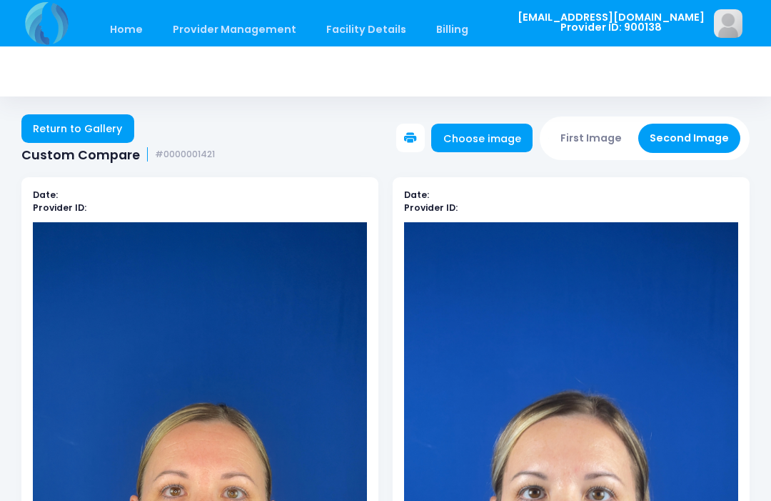
click at [504, 129] on link "Choose image" at bounding box center [481, 138] width 101 height 29
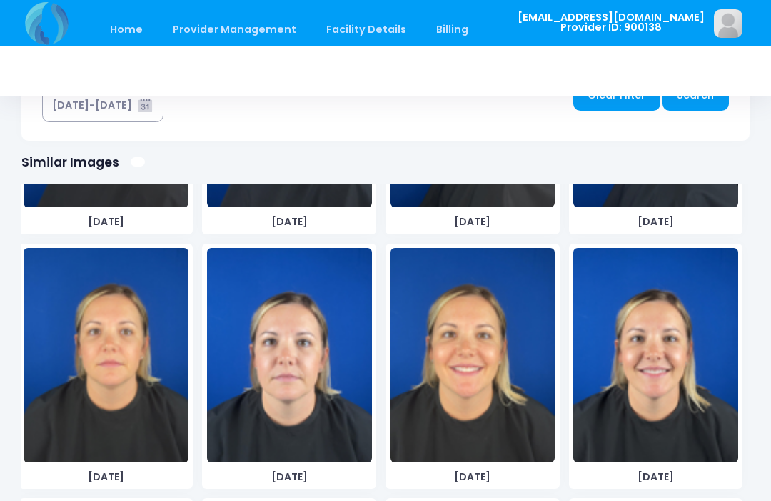
scroll to position [2759, 0]
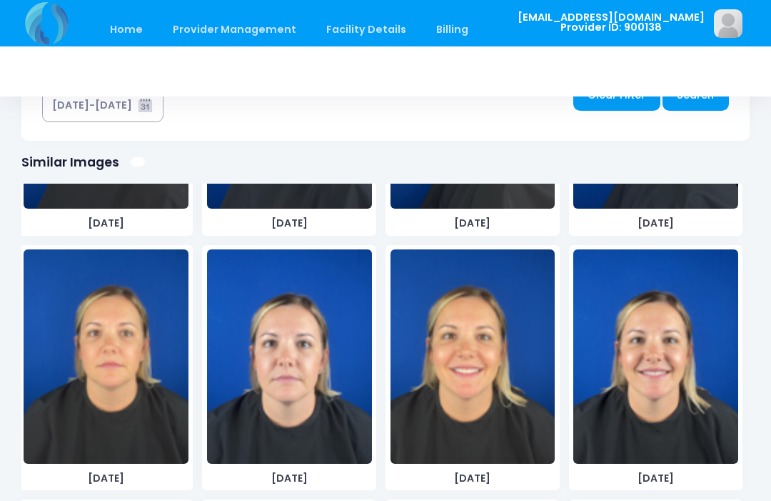
click at [124, 382] on img at bounding box center [106, 356] width 165 height 214
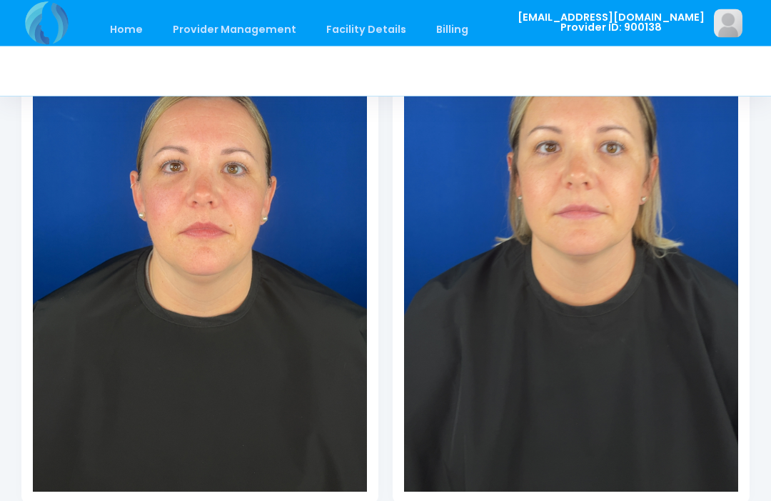
scroll to position [324, 0]
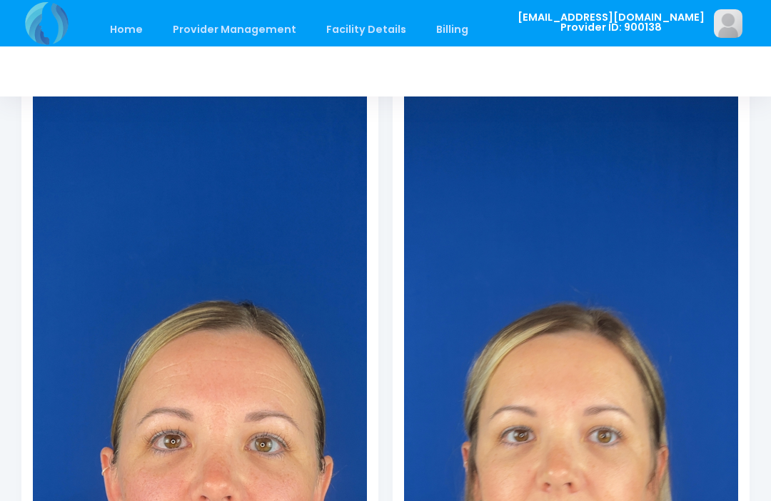
scroll to position [0, 0]
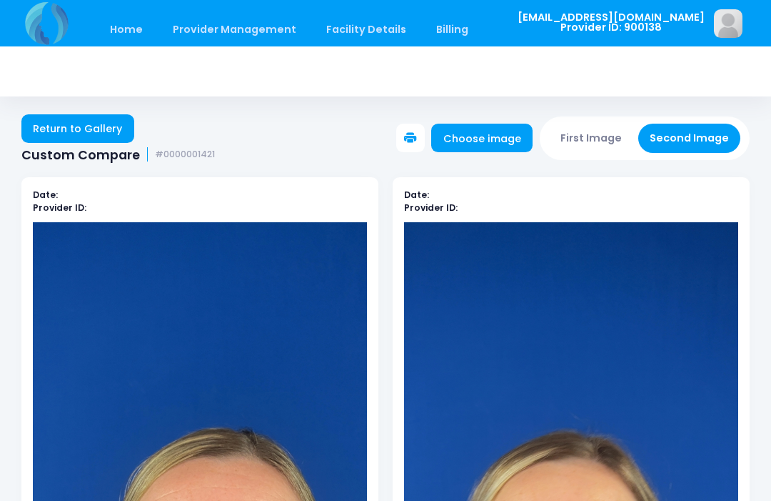
click at [595, 131] on button "First Image" at bounding box center [591, 138] width 85 height 29
